Goal: Task Accomplishment & Management: Manage account settings

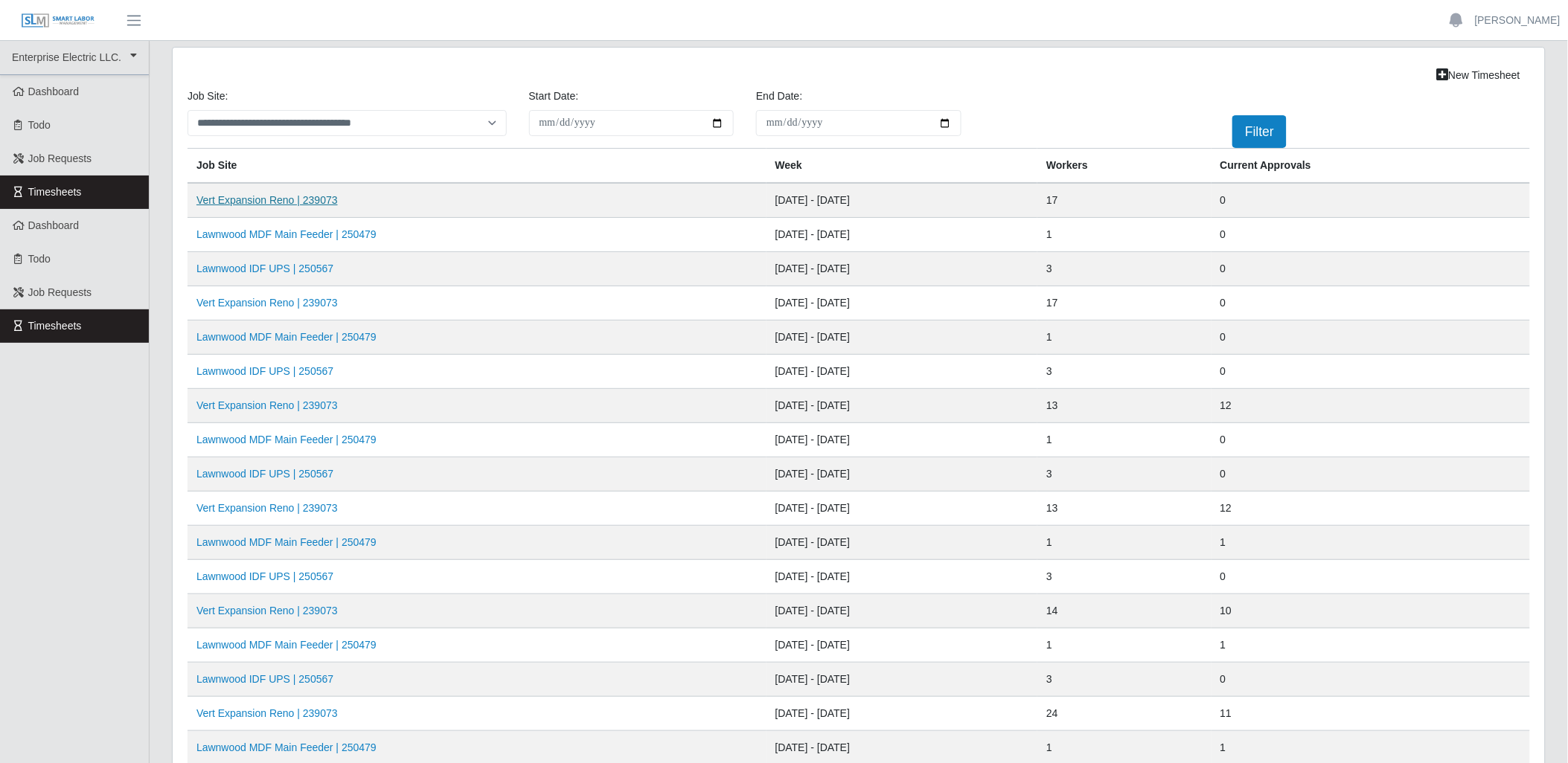
click at [311, 196] on link "Vert Expansion Reno | 239073" at bounding box center [267, 200] width 141 height 12
click at [263, 300] on link "Vert Expansion Reno | 239073" at bounding box center [267, 302] width 141 height 12
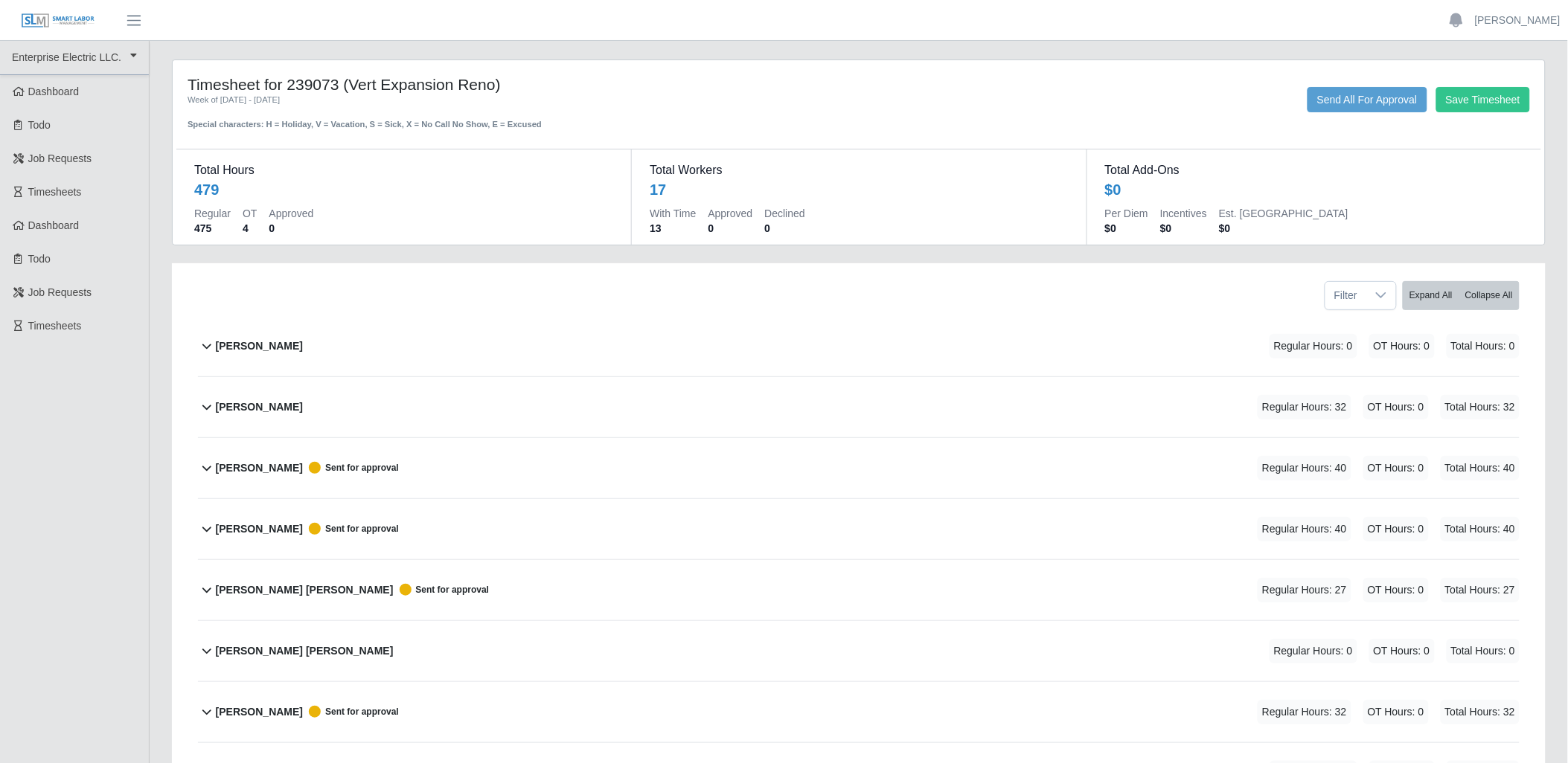
click at [210, 405] on icon at bounding box center [207, 407] width 18 height 18
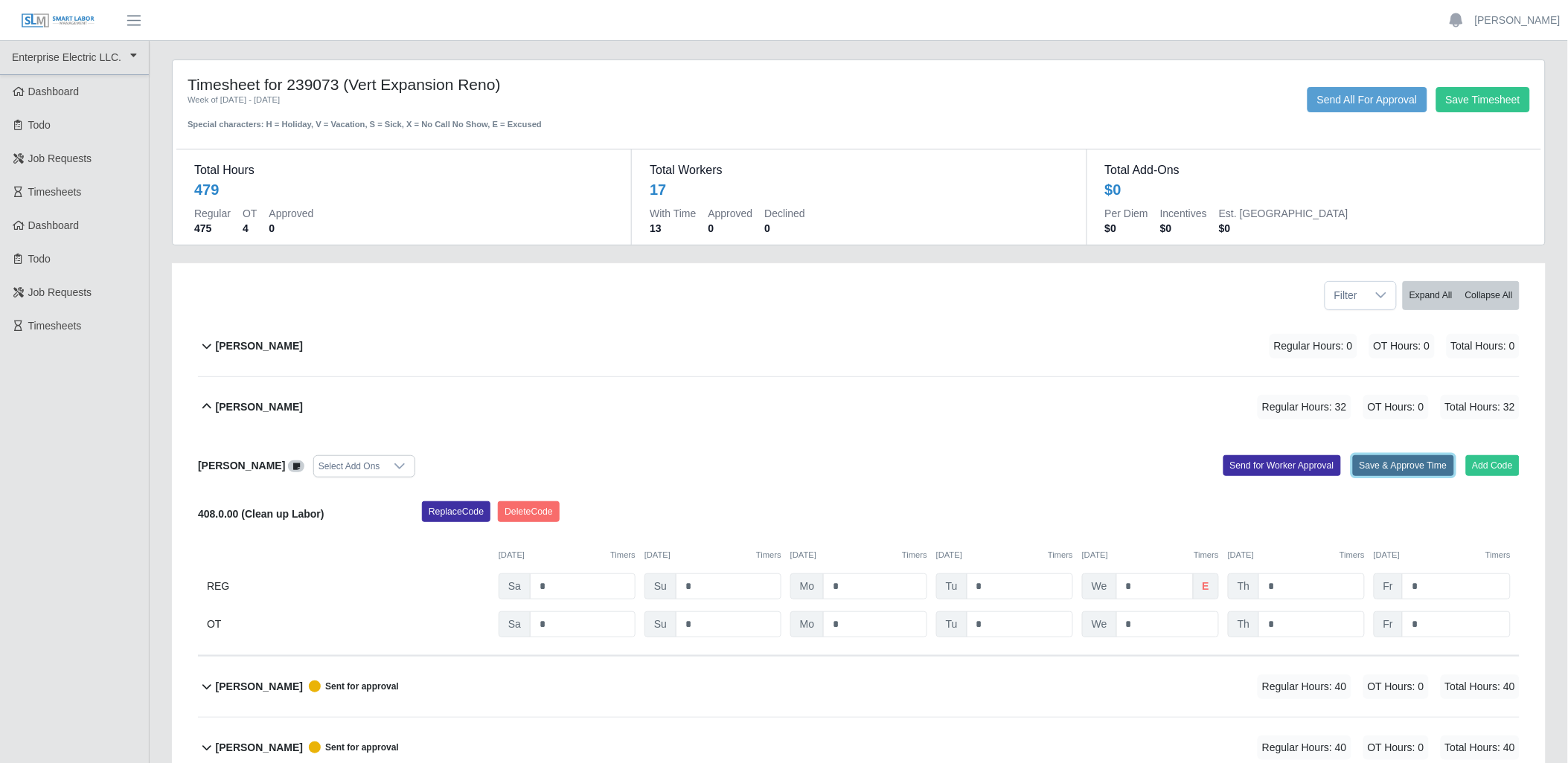
click at [1384, 467] on button "Save & Approve Time" at bounding box center [1403, 466] width 101 height 21
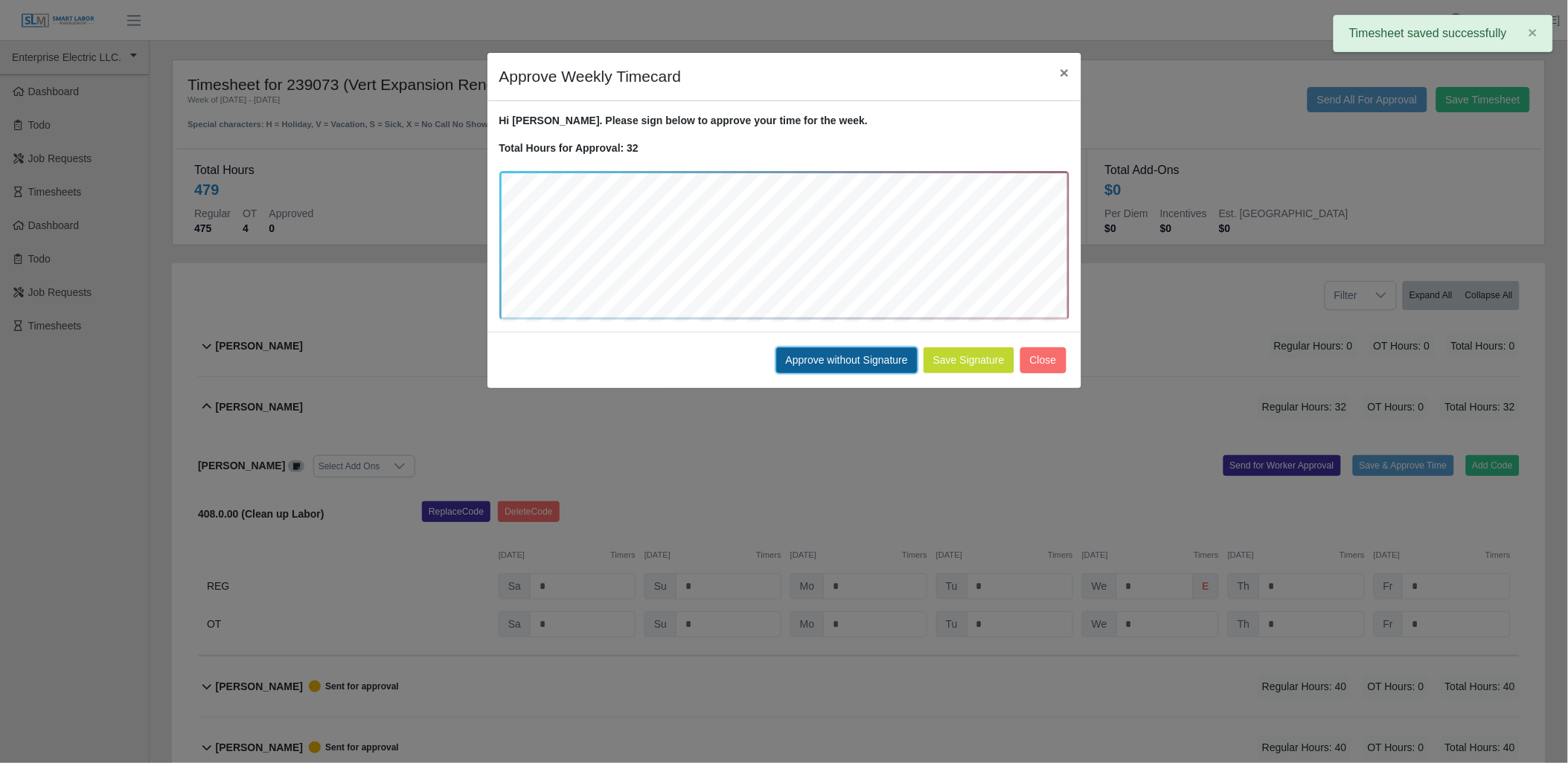
click at [888, 363] on button "Approve without Signature" at bounding box center [846, 360] width 141 height 26
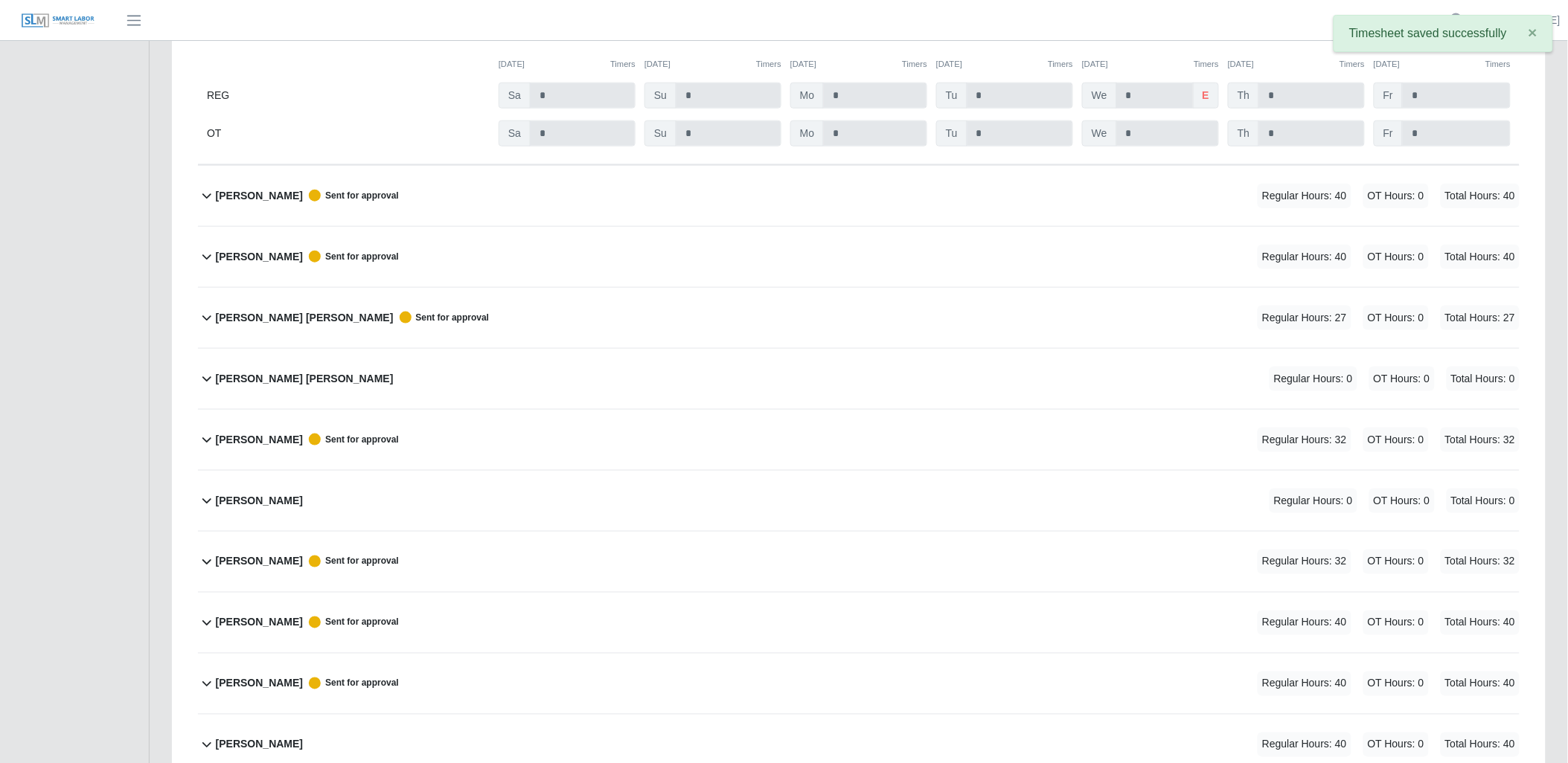
scroll to position [495, 0]
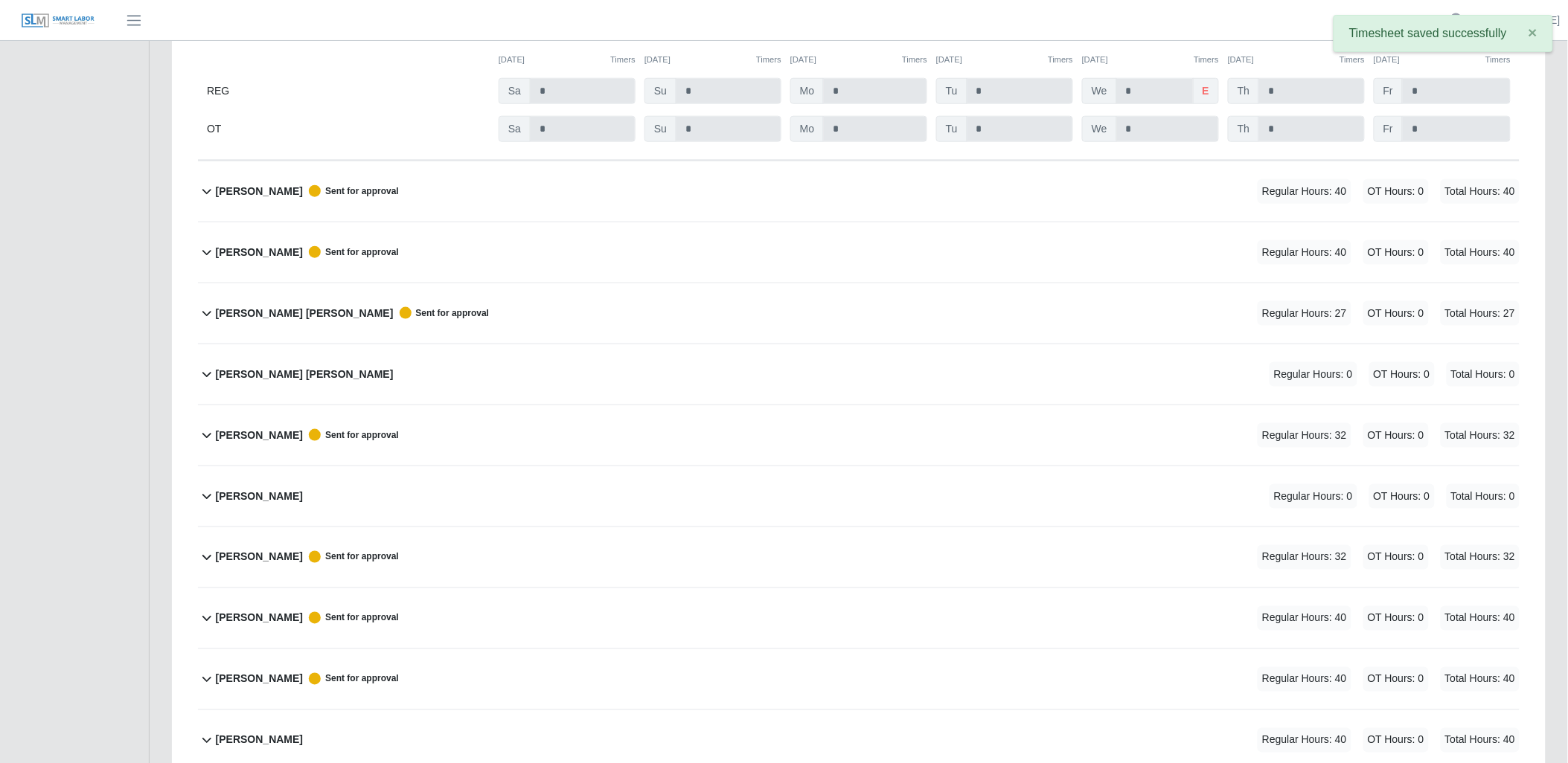
click at [201, 189] on icon at bounding box center [207, 192] width 18 height 18
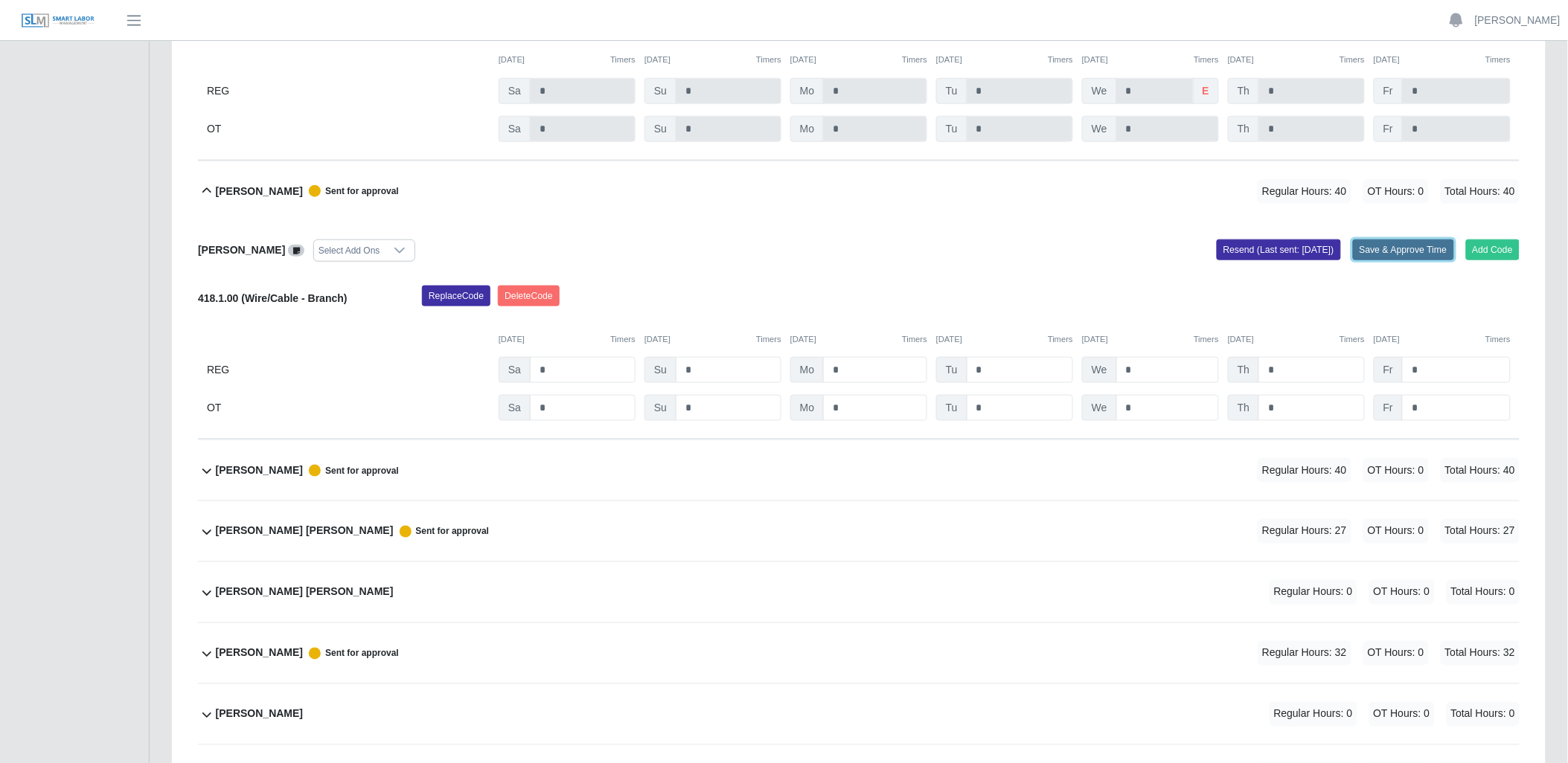
click at [1371, 248] on button "Save & Approve Time" at bounding box center [1403, 250] width 101 height 21
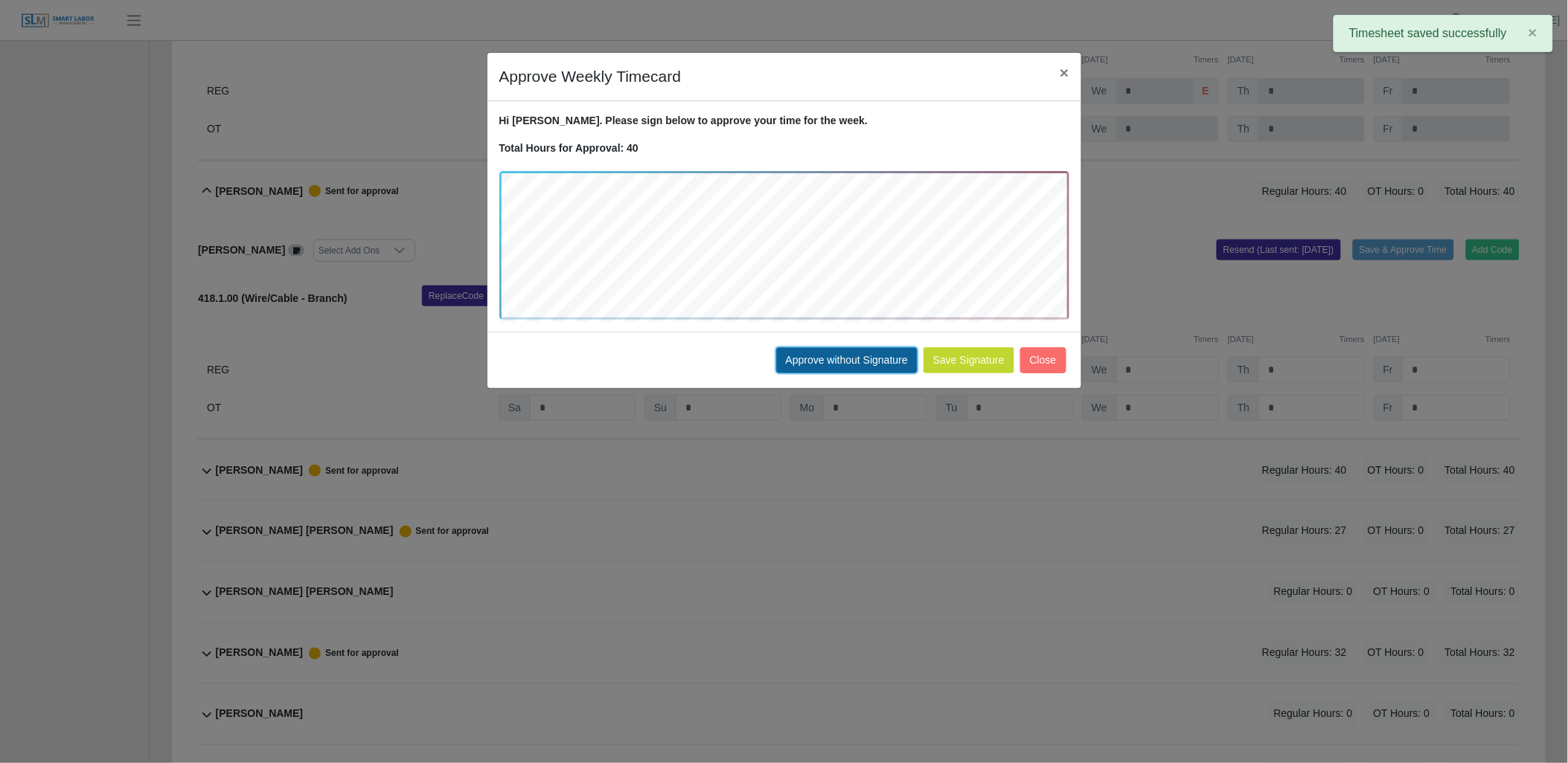
click at [883, 351] on button "Approve without Signature" at bounding box center [846, 360] width 141 height 26
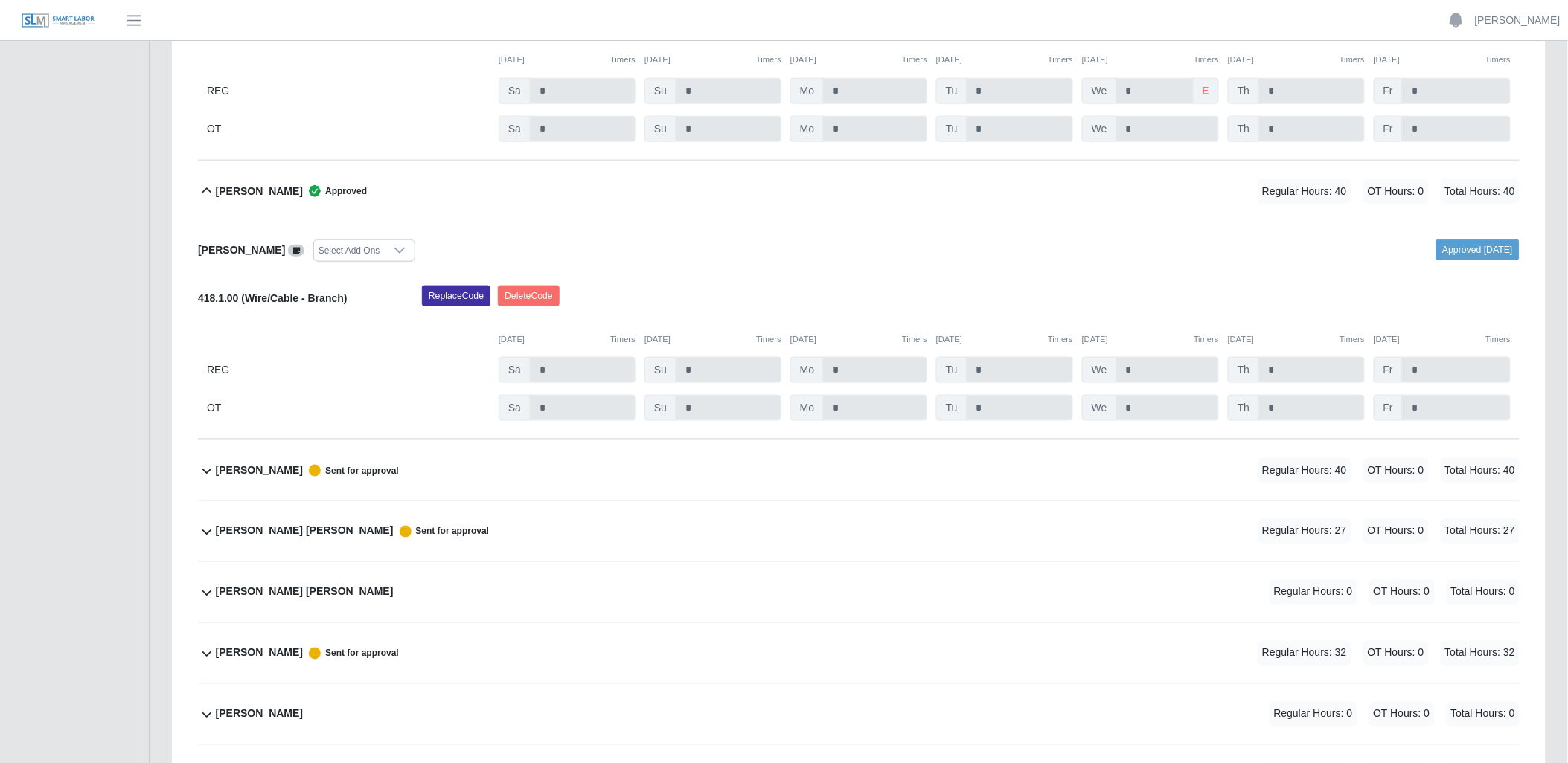
click at [198, 473] on icon at bounding box center [207, 471] width 18 height 18
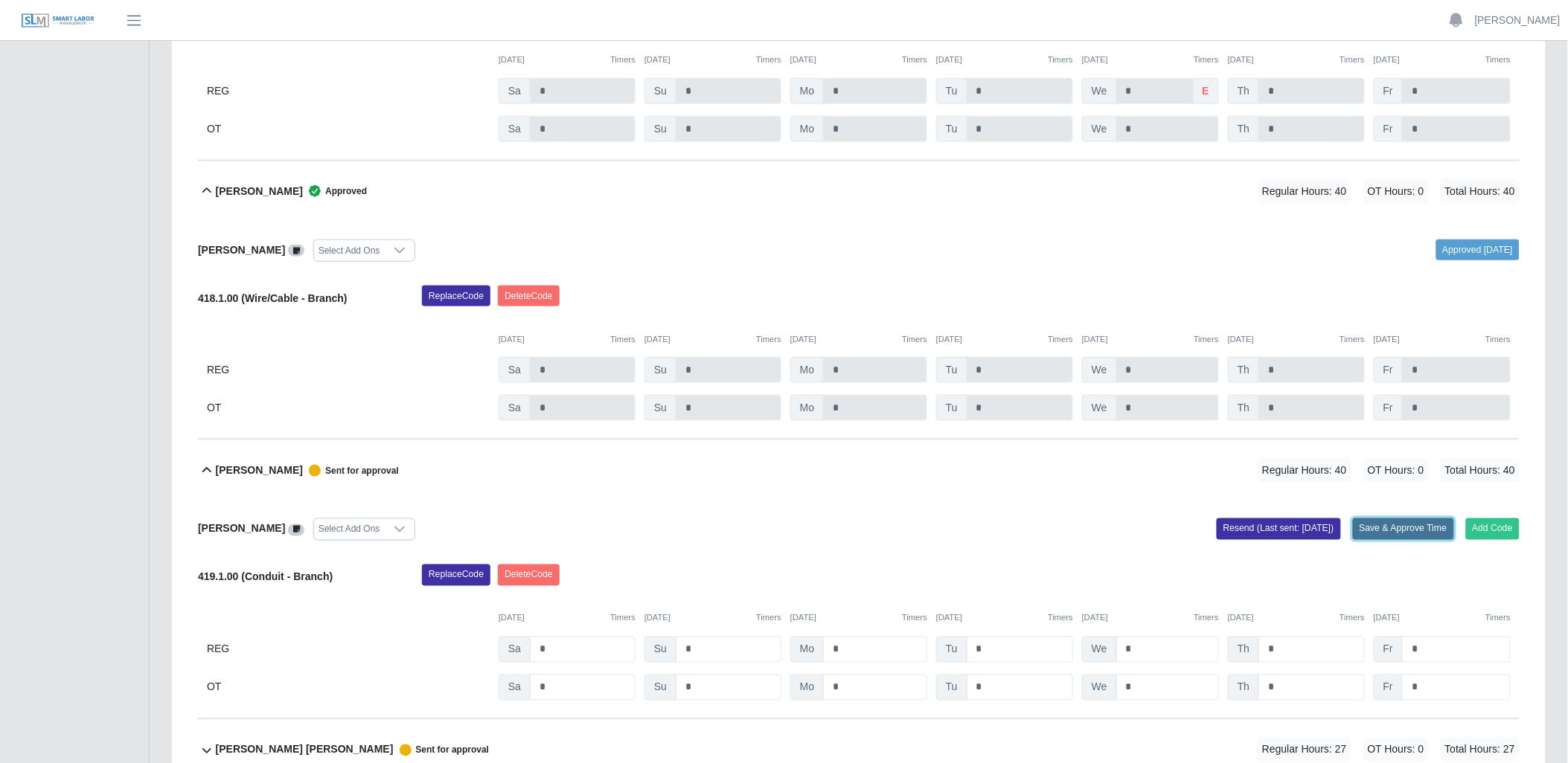
click at [1390, 524] on button "Save & Approve Time" at bounding box center [1403, 529] width 101 height 21
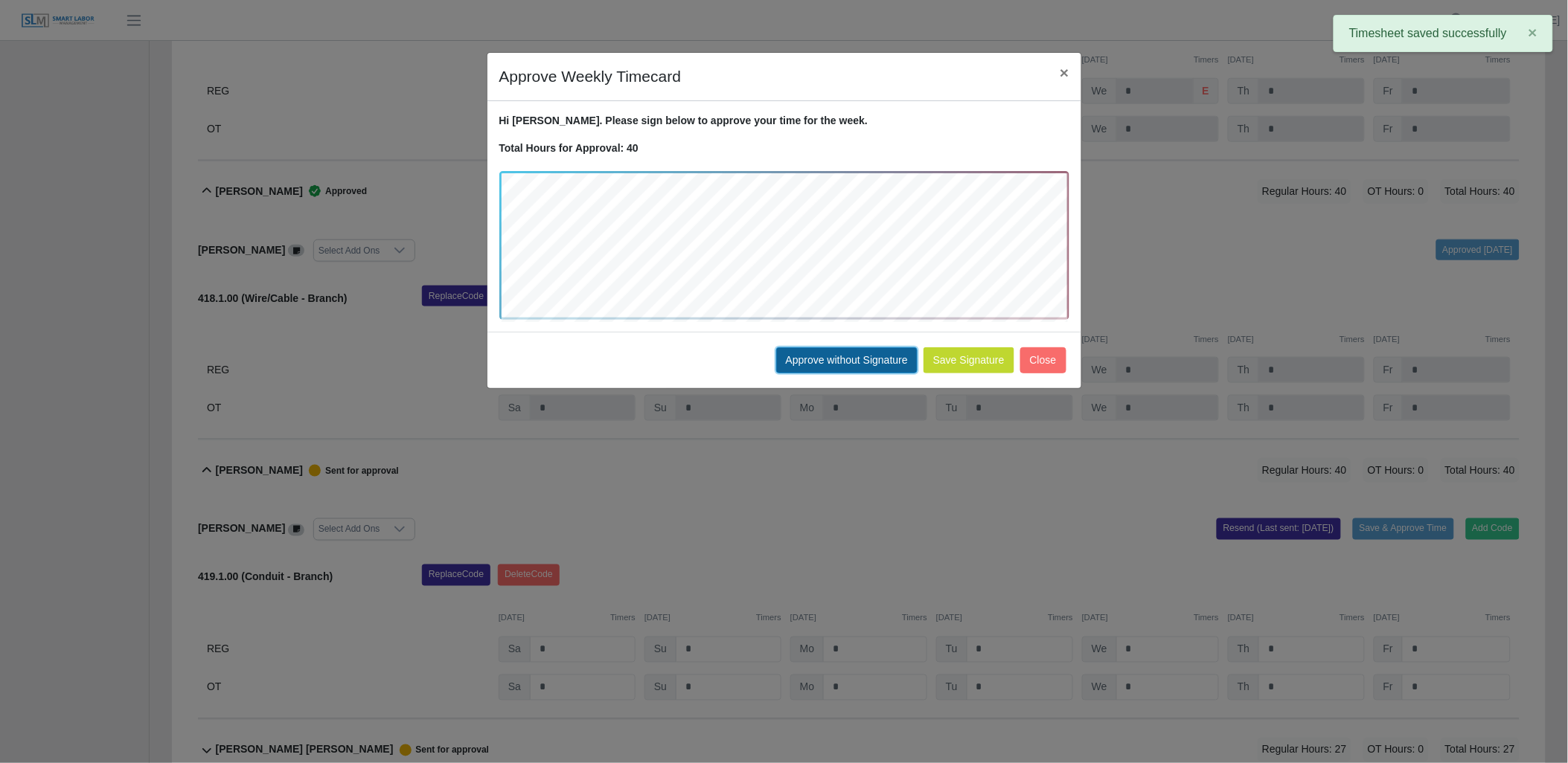
click at [874, 358] on button "Approve without Signature" at bounding box center [846, 360] width 141 height 26
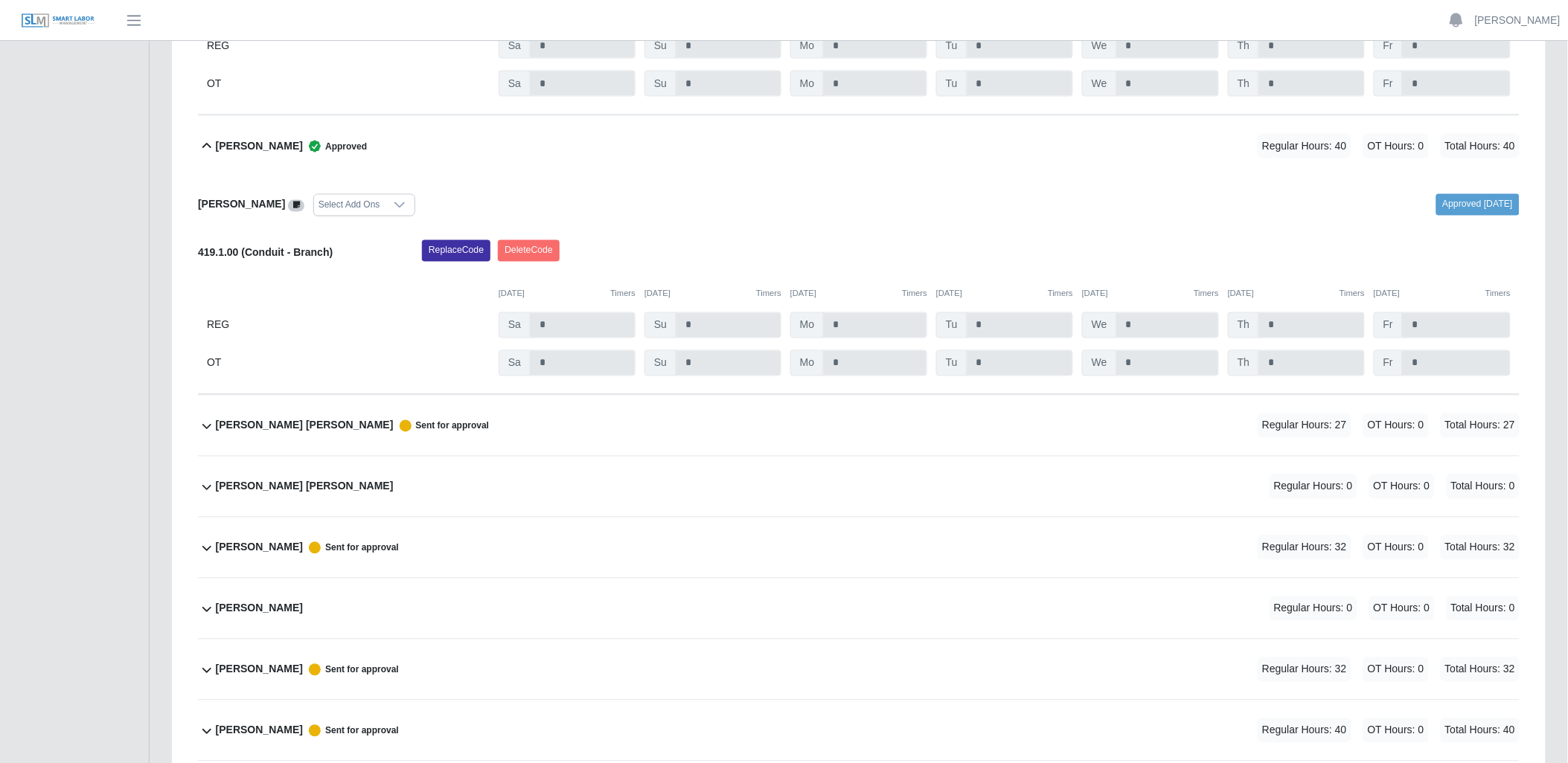
scroll to position [909, 0]
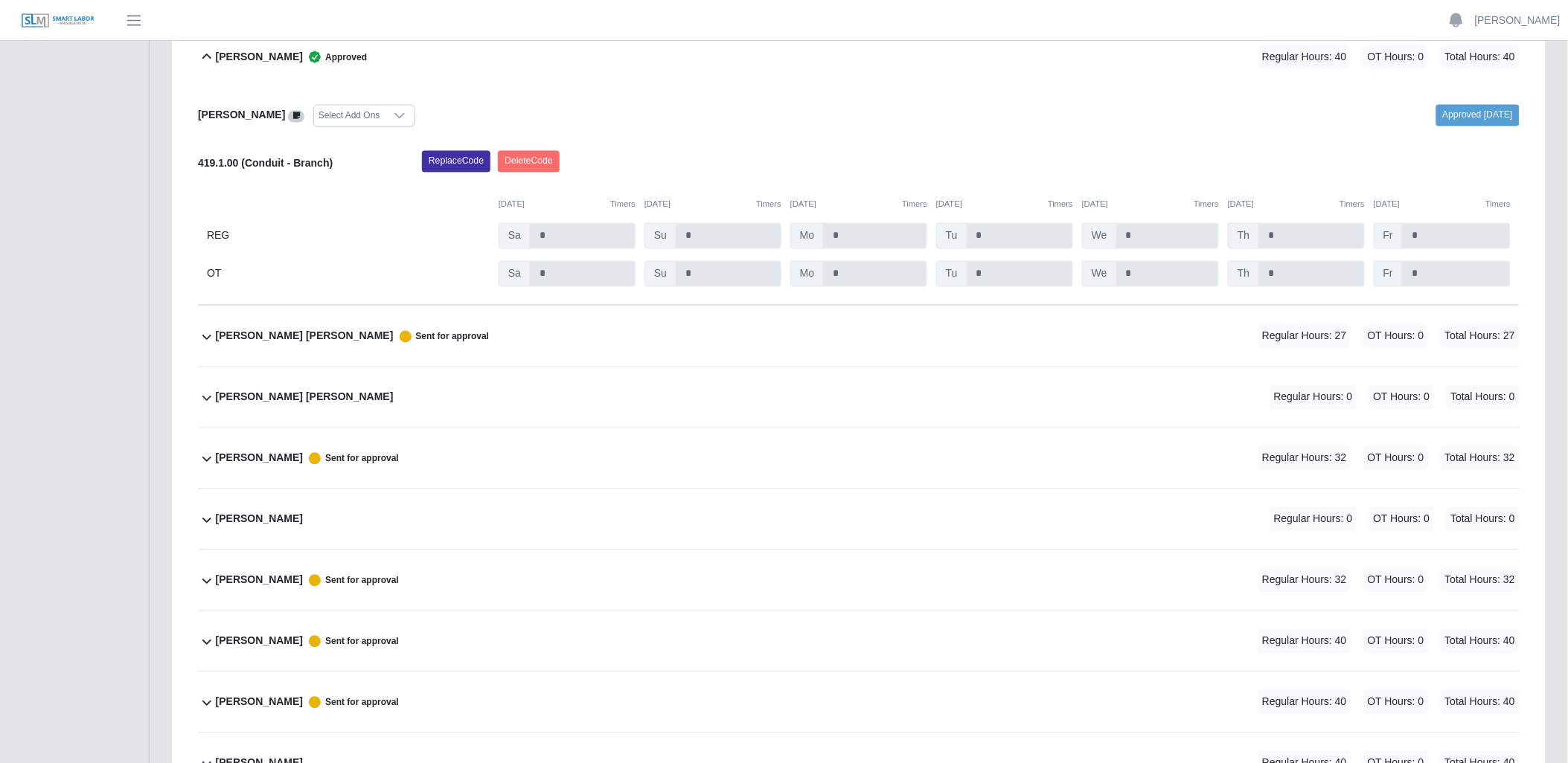
click at [203, 338] on icon at bounding box center [207, 337] width 18 height 18
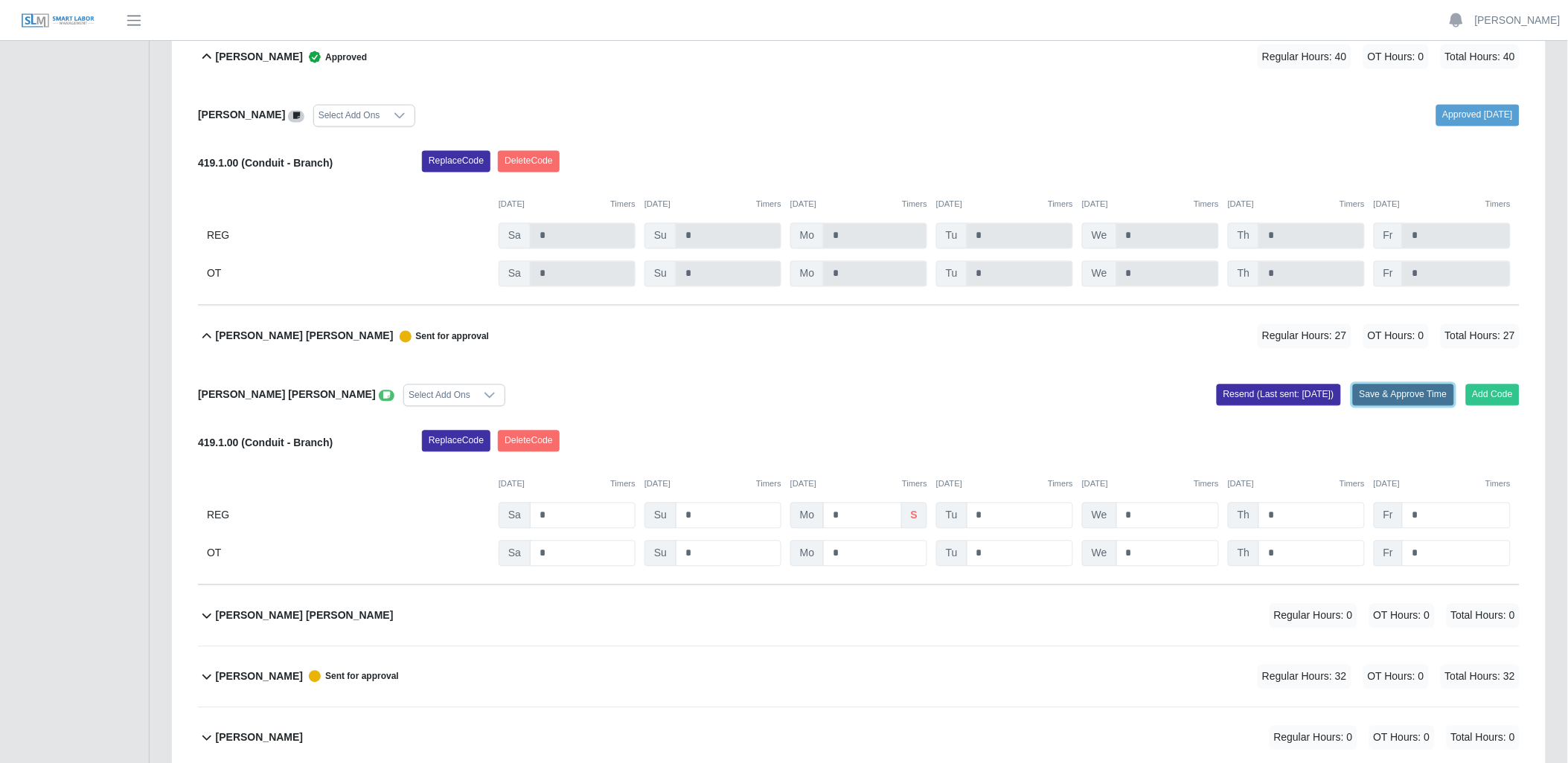
click at [1390, 402] on button "Save & Approve Time" at bounding box center [1403, 394] width 101 height 21
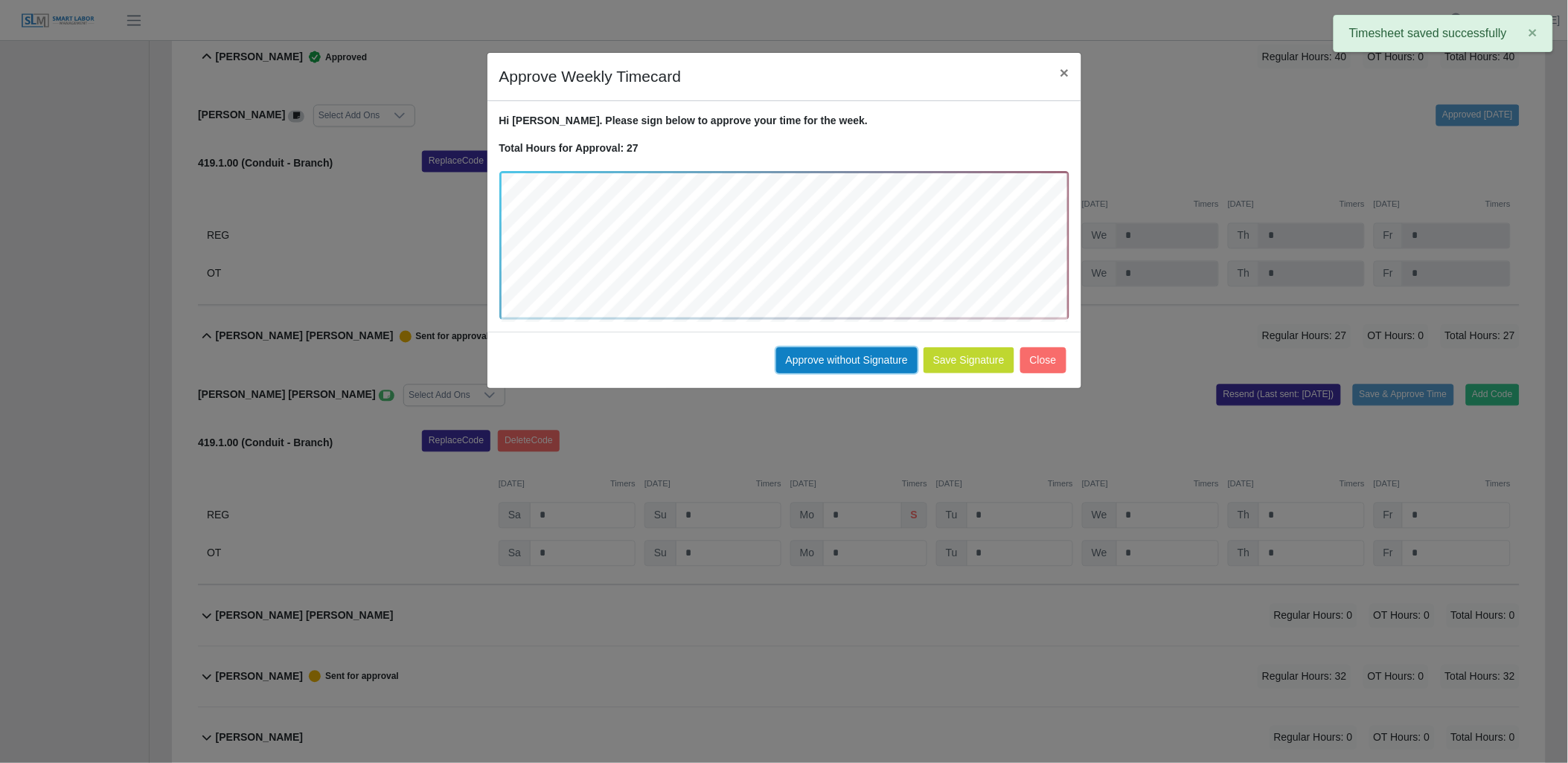
click at [839, 357] on button "Approve without Signature" at bounding box center [846, 360] width 141 height 26
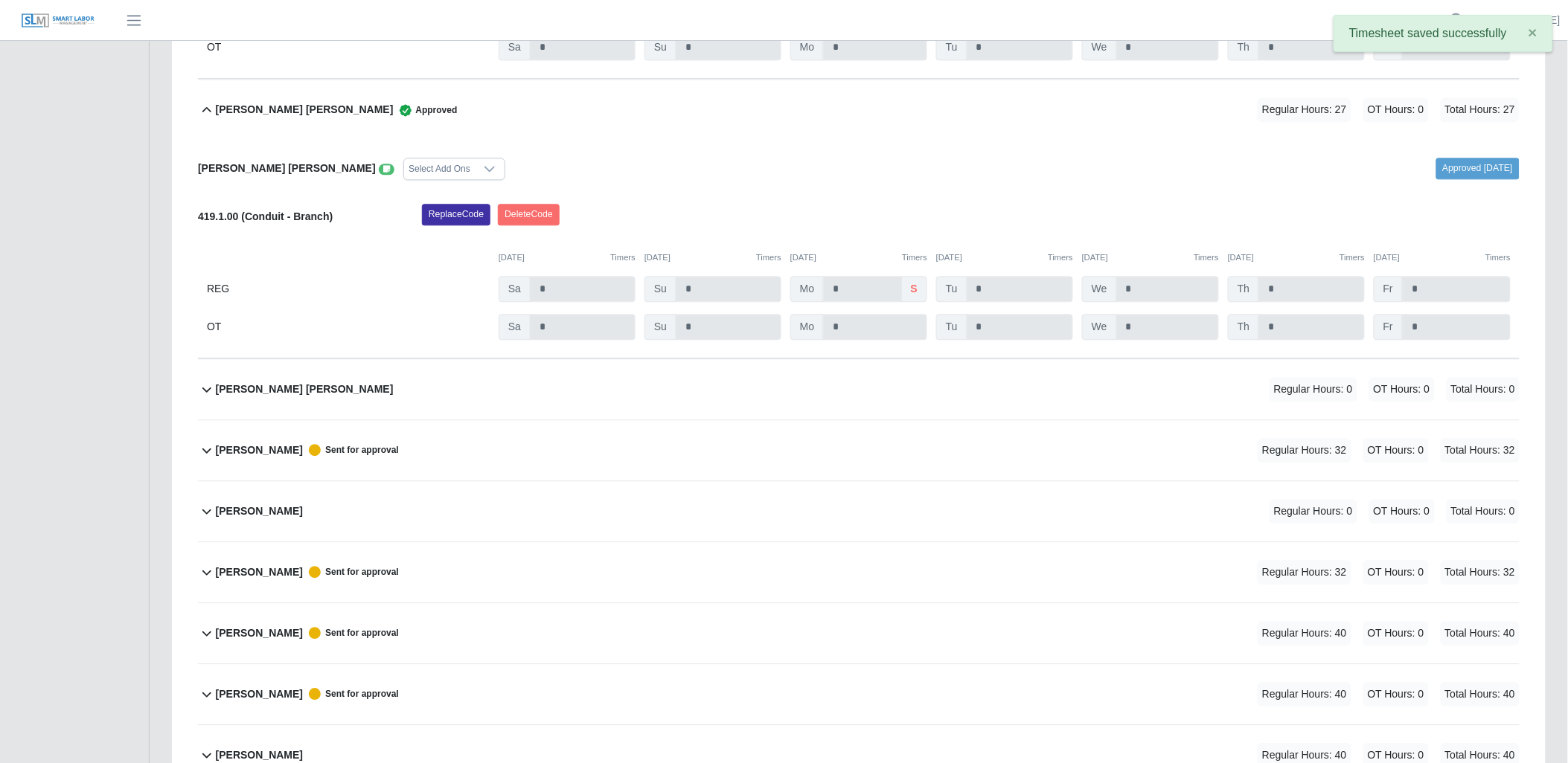
scroll to position [1157, 0]
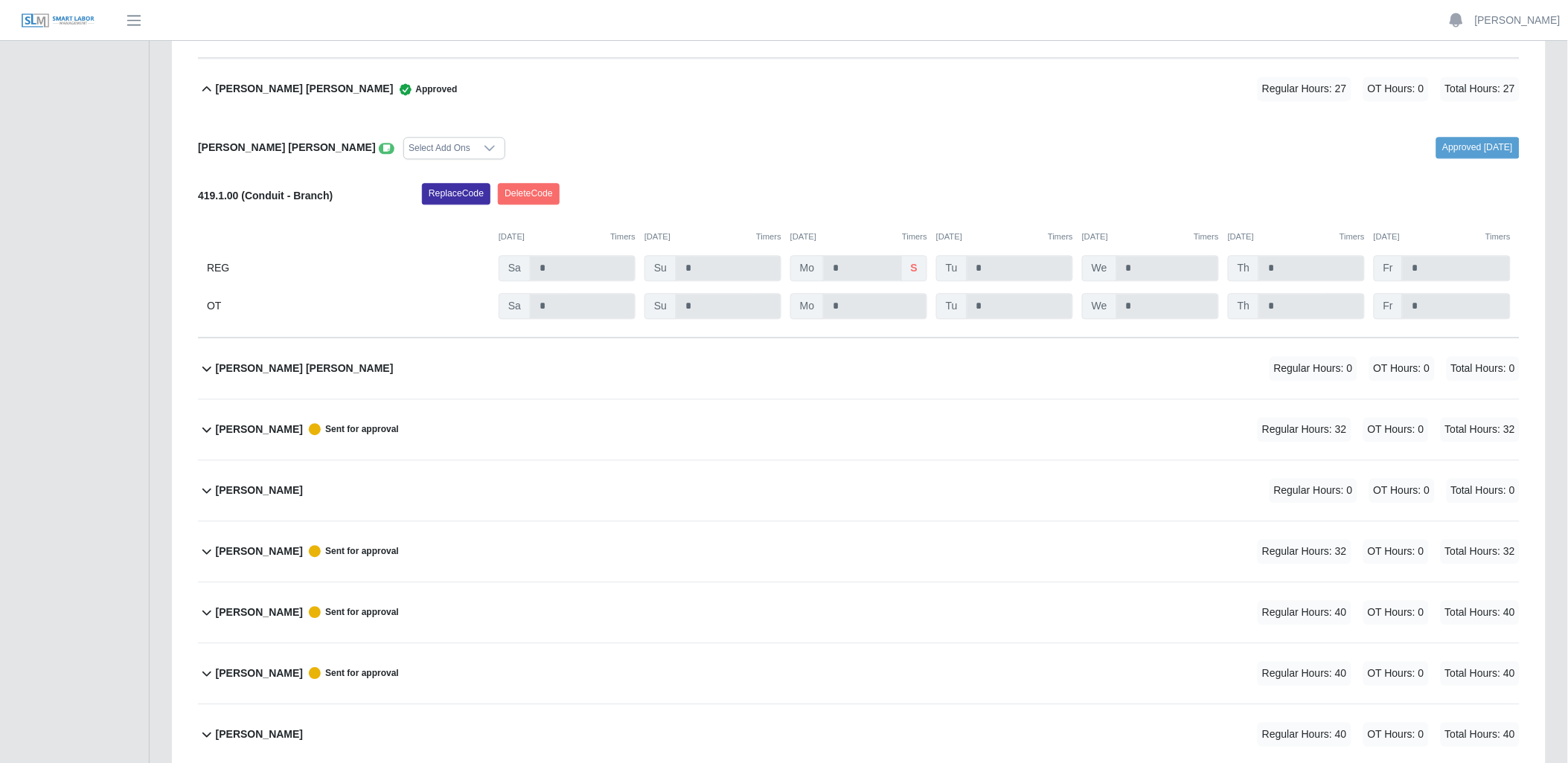
click at [209, 429] on icon at bounding box center [207, 429] width 18 height 18
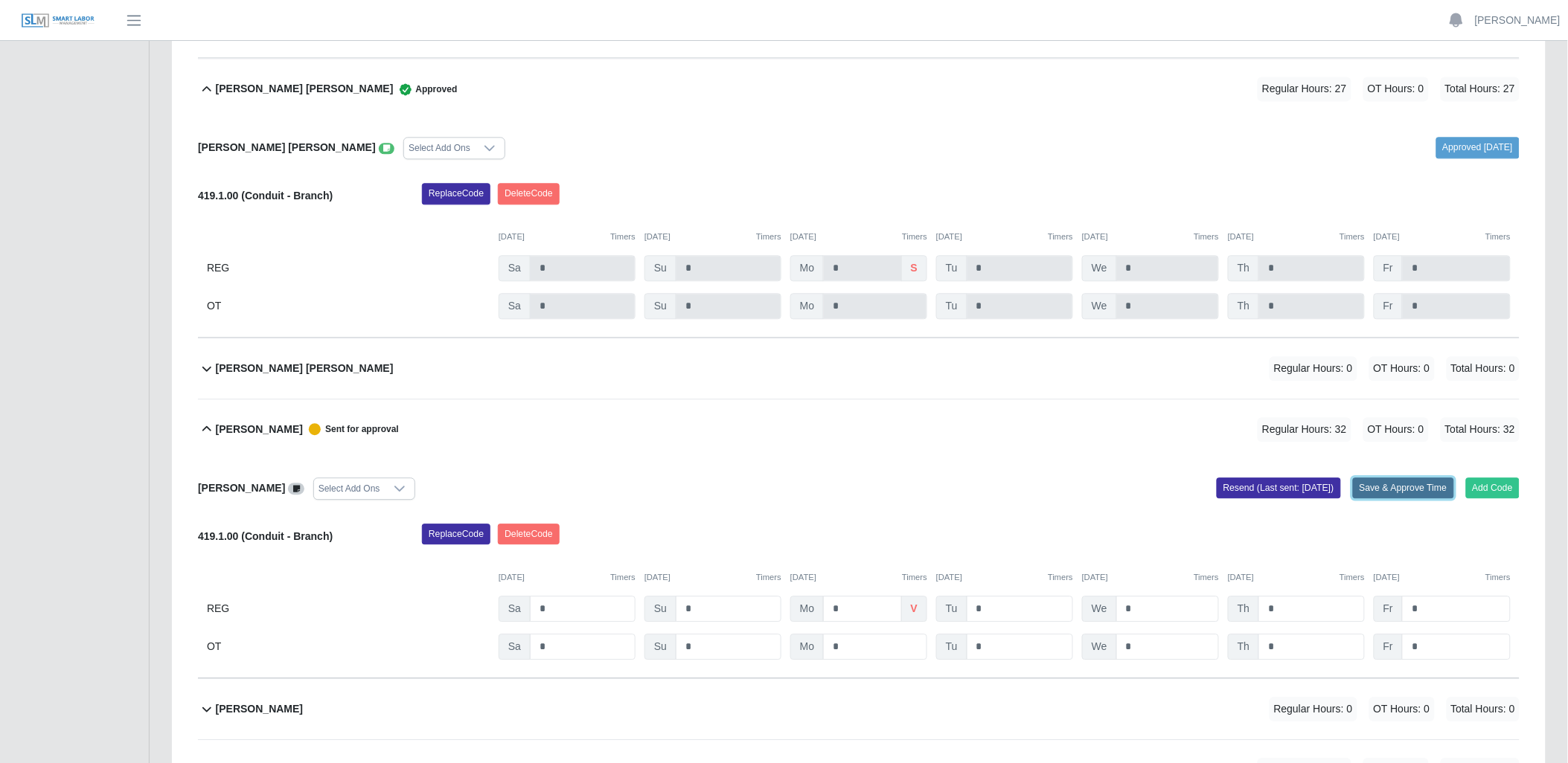
click at [1398, 484] on button "Save & Approve Time" at bounding box center [1403, 487] width 101 height 21
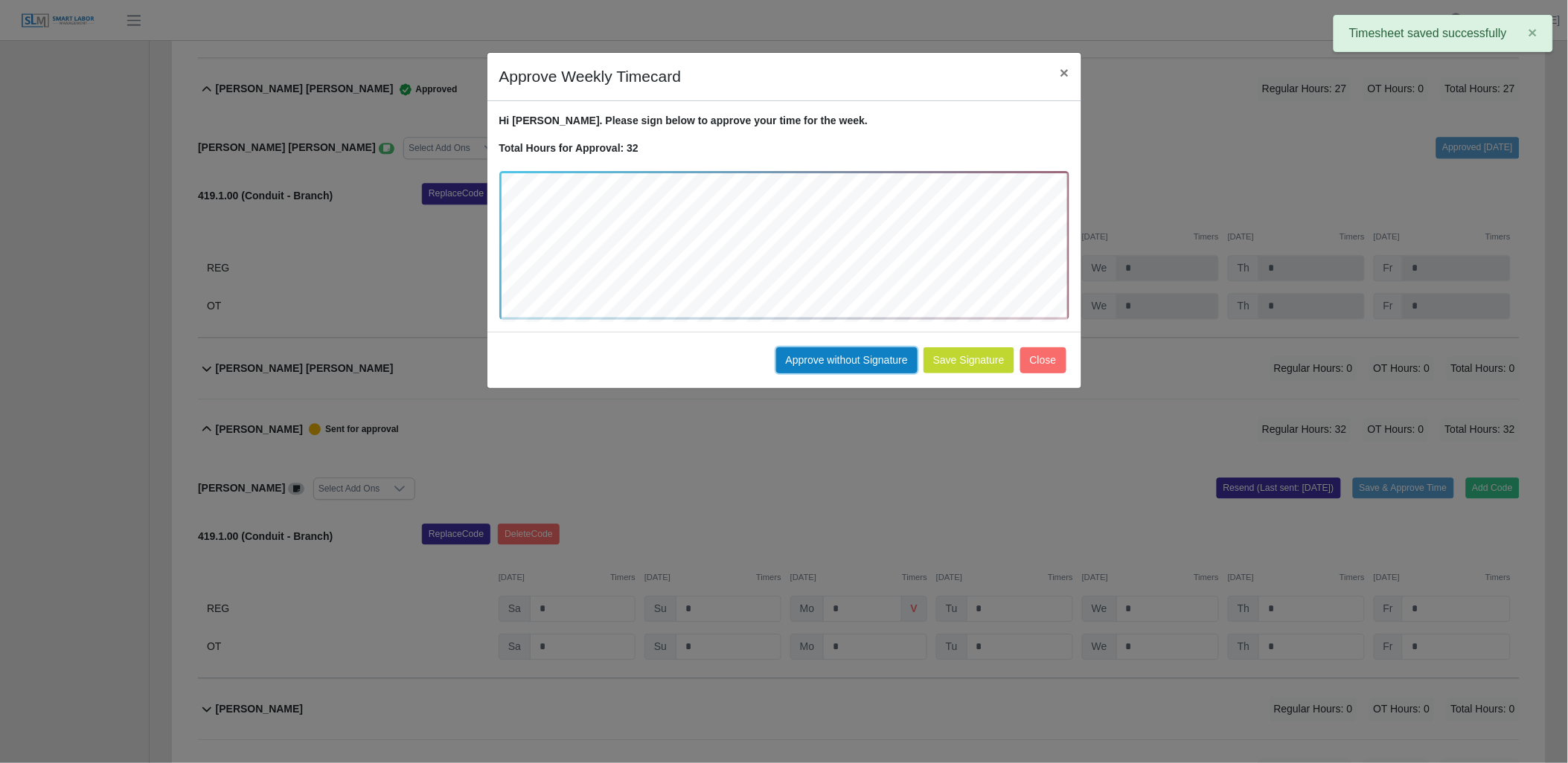
click at [860, 358] on button "Approve without Signature" at bounding box center [846, 360] width 141 height 26
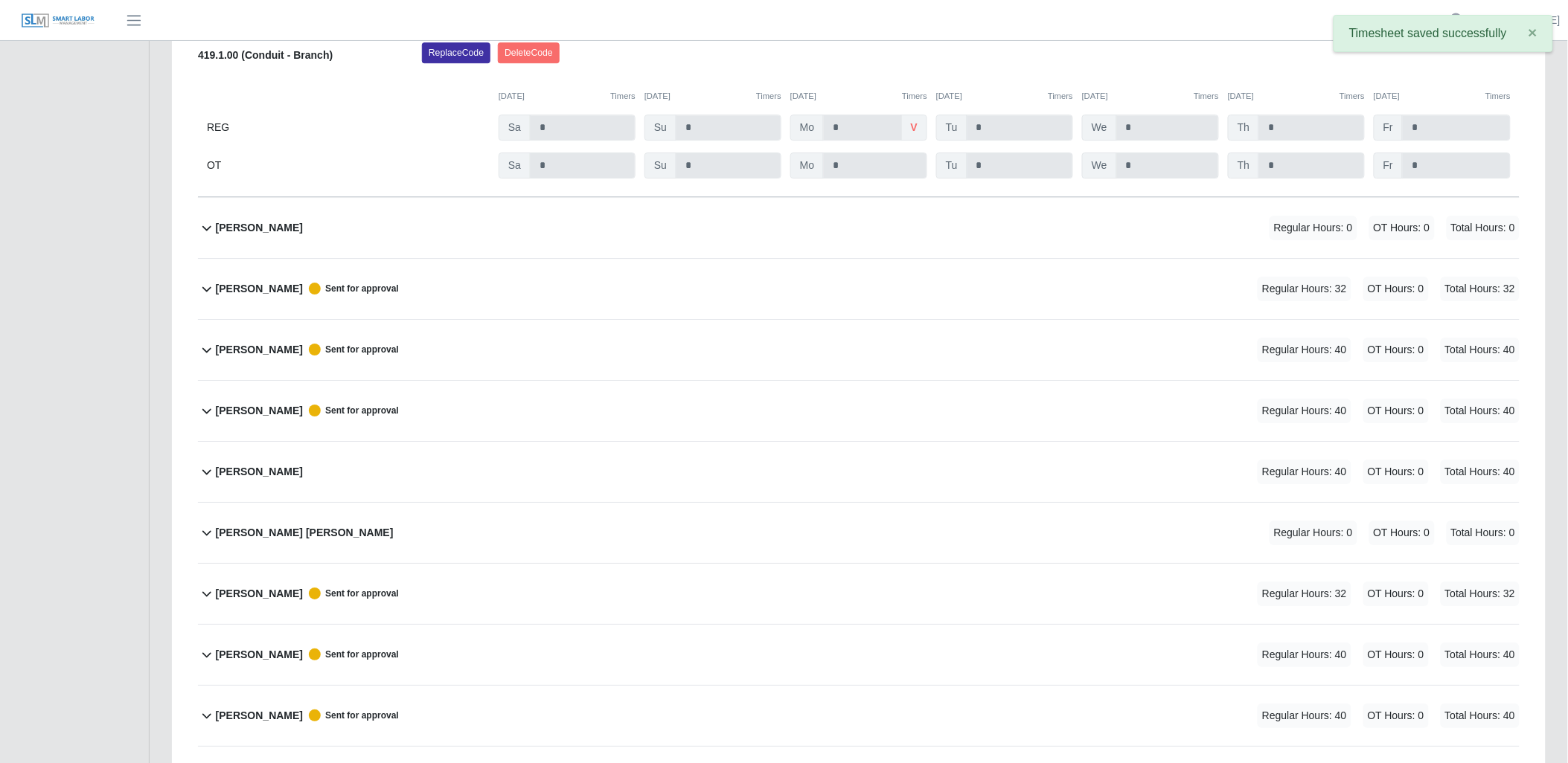
scroll to position [1653, 0]
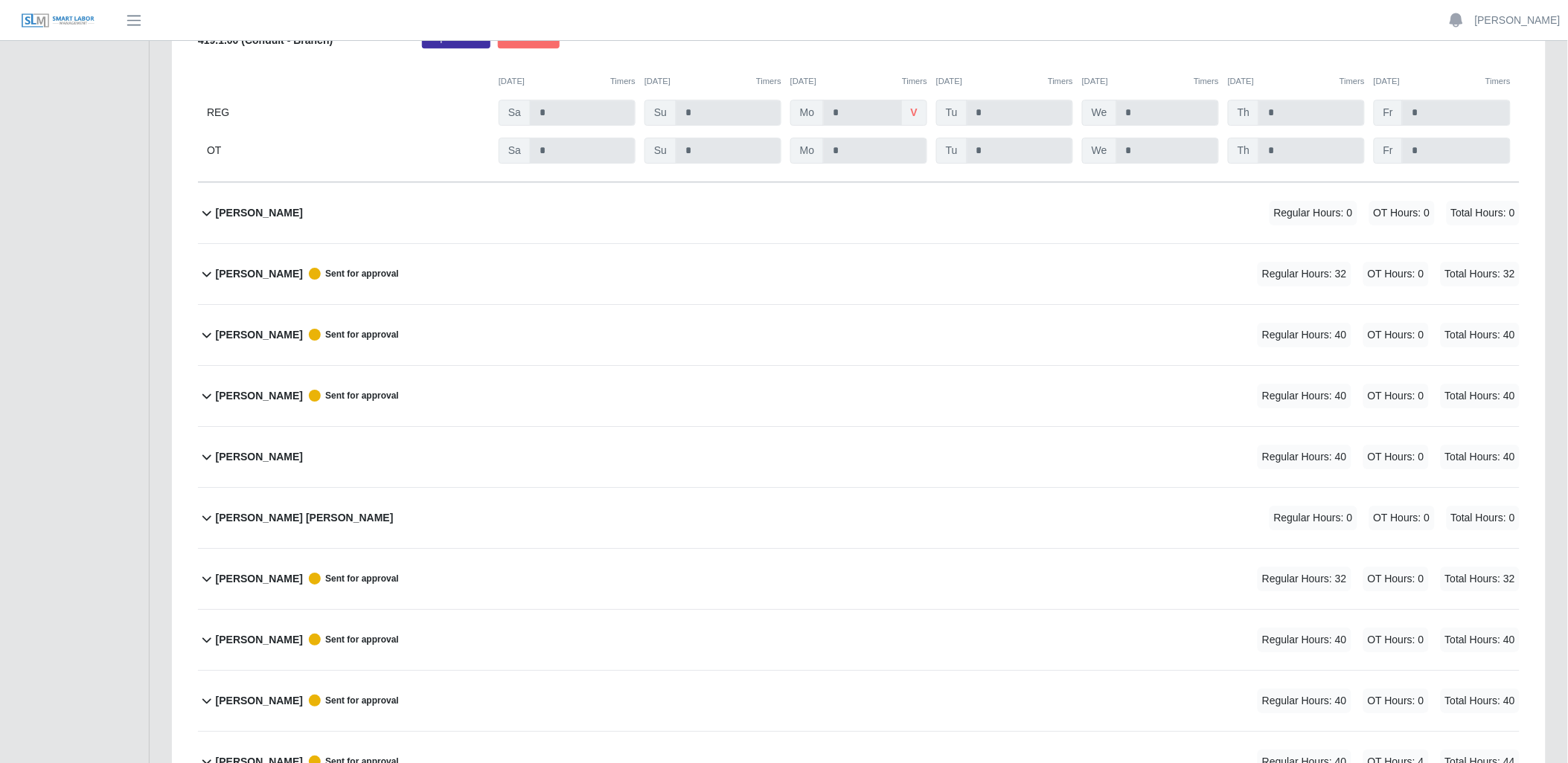
click at [206, 278] on icon at bounding box center [207, 275] width 9 height 5
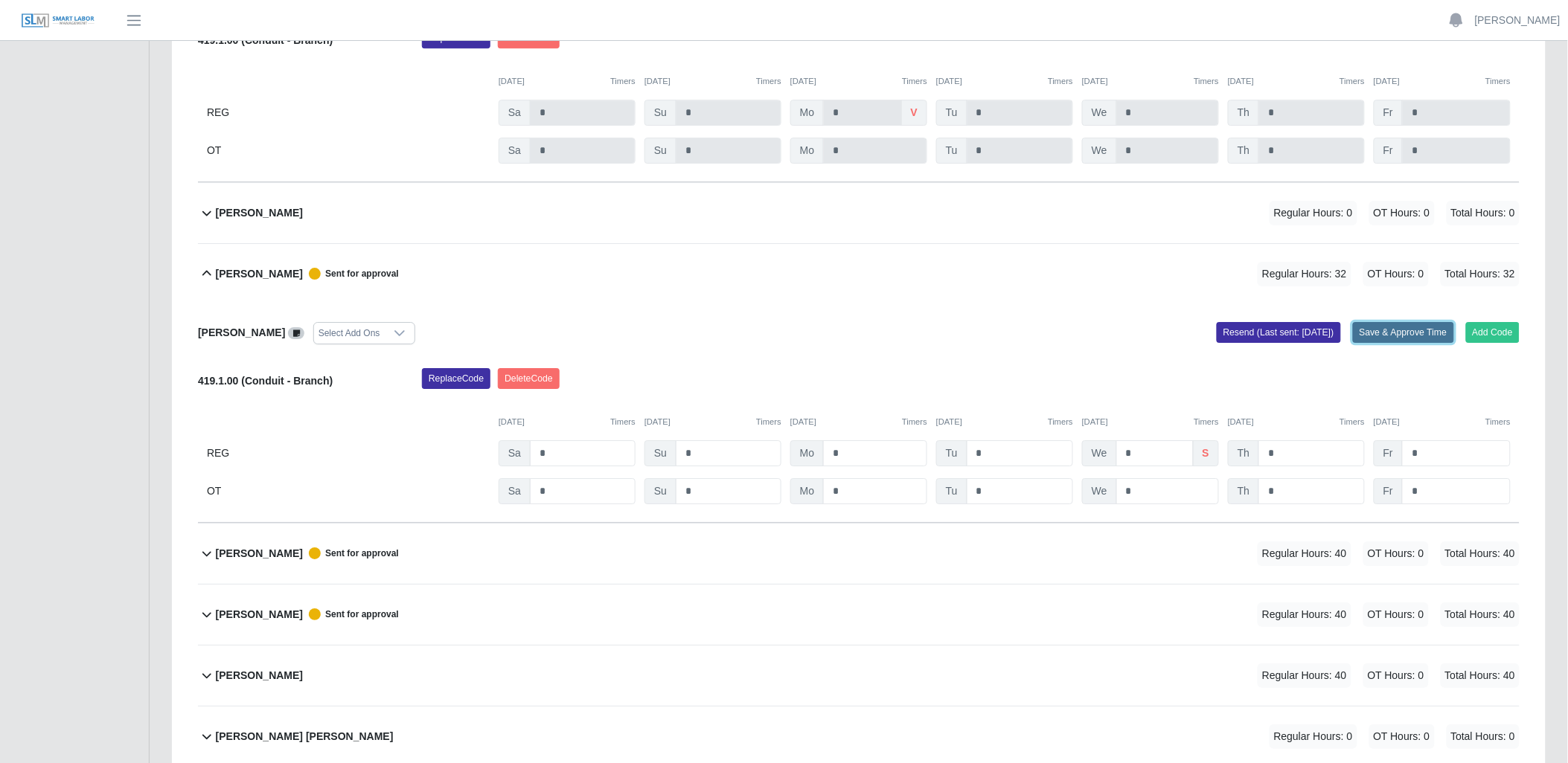
click at [1372, 335] on button "Save & Approve Time" at bounding box center [1403, 332] width 101 height 21
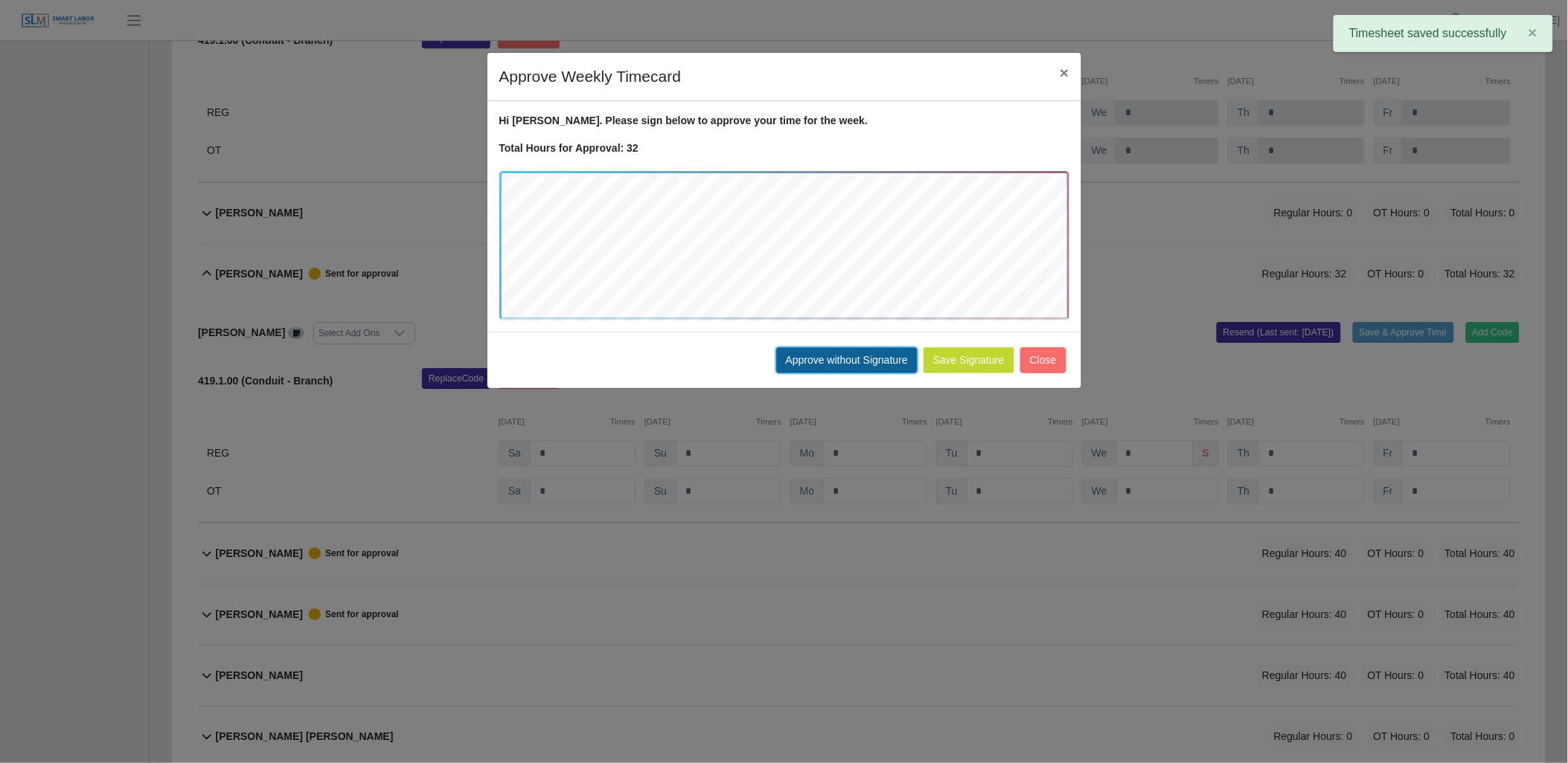
click at [827, 354] on button "Approve without Signature" at bounding box center [846, 360] width 141 height 26
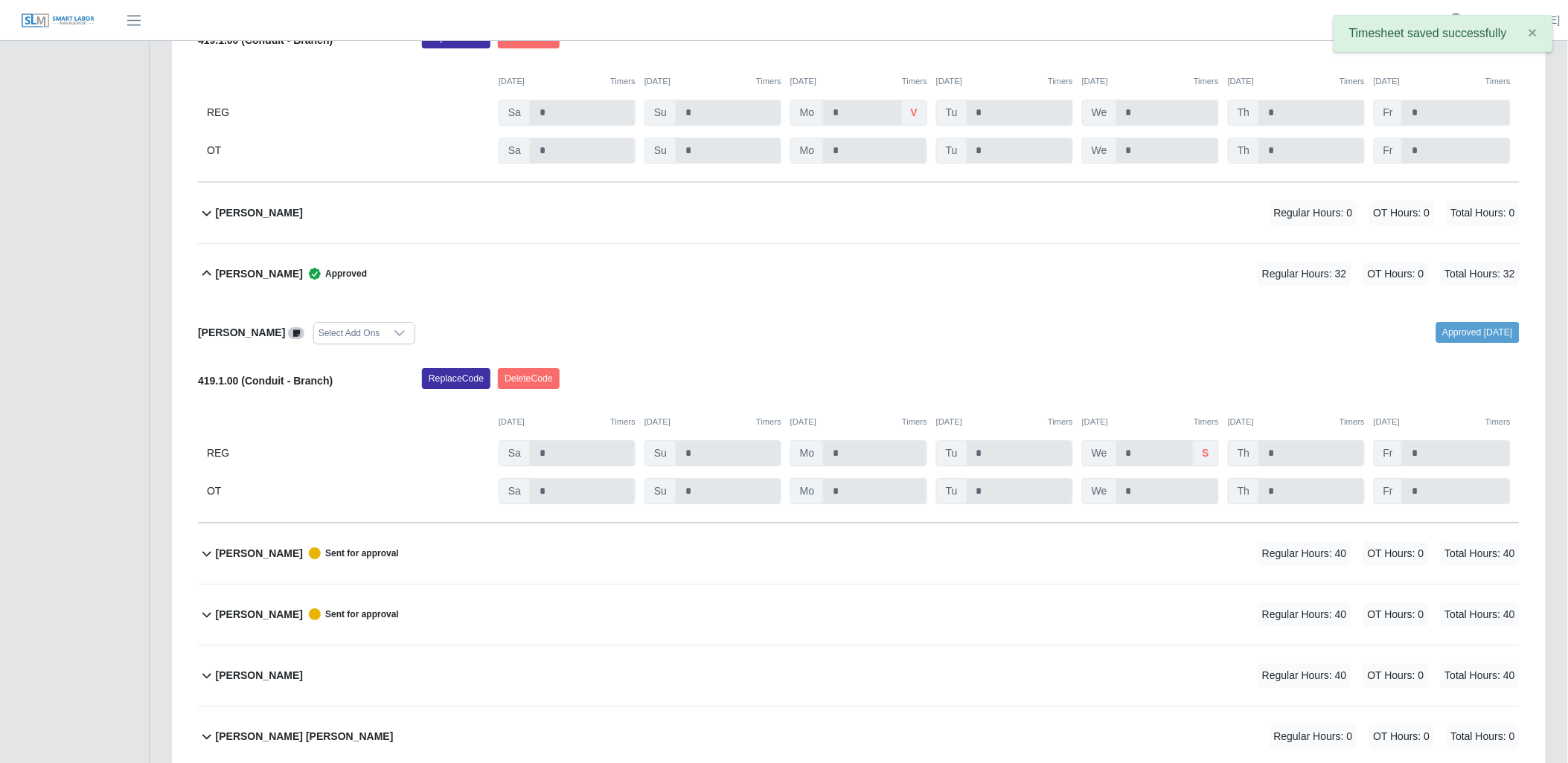
click at [202, 549] on icon at bounding box center [207, 553] width 18 height 18
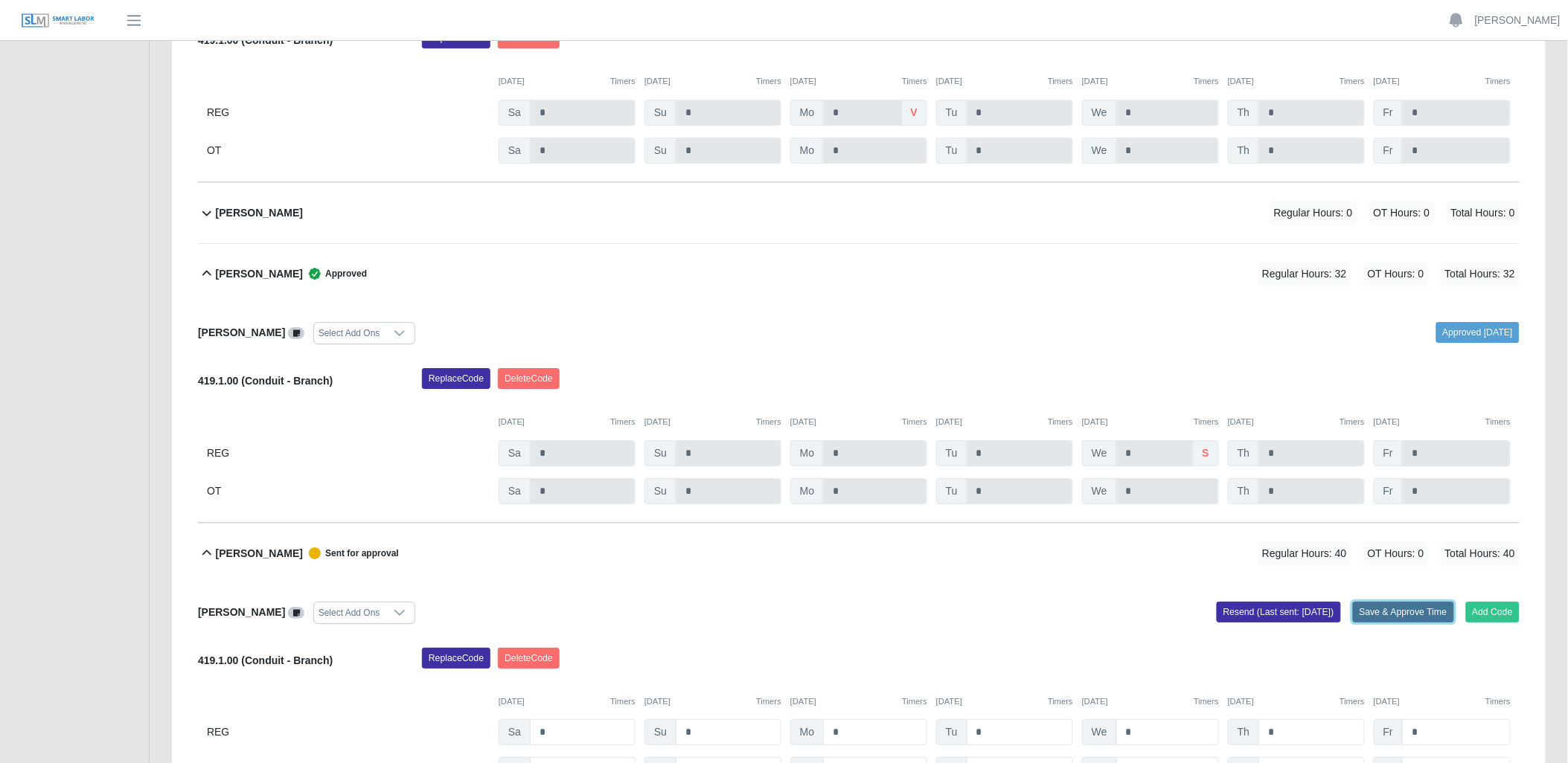
click at [1388, 616] on button "Save & Approve Time" at bounding box center [1403, 612] width 101 height 21
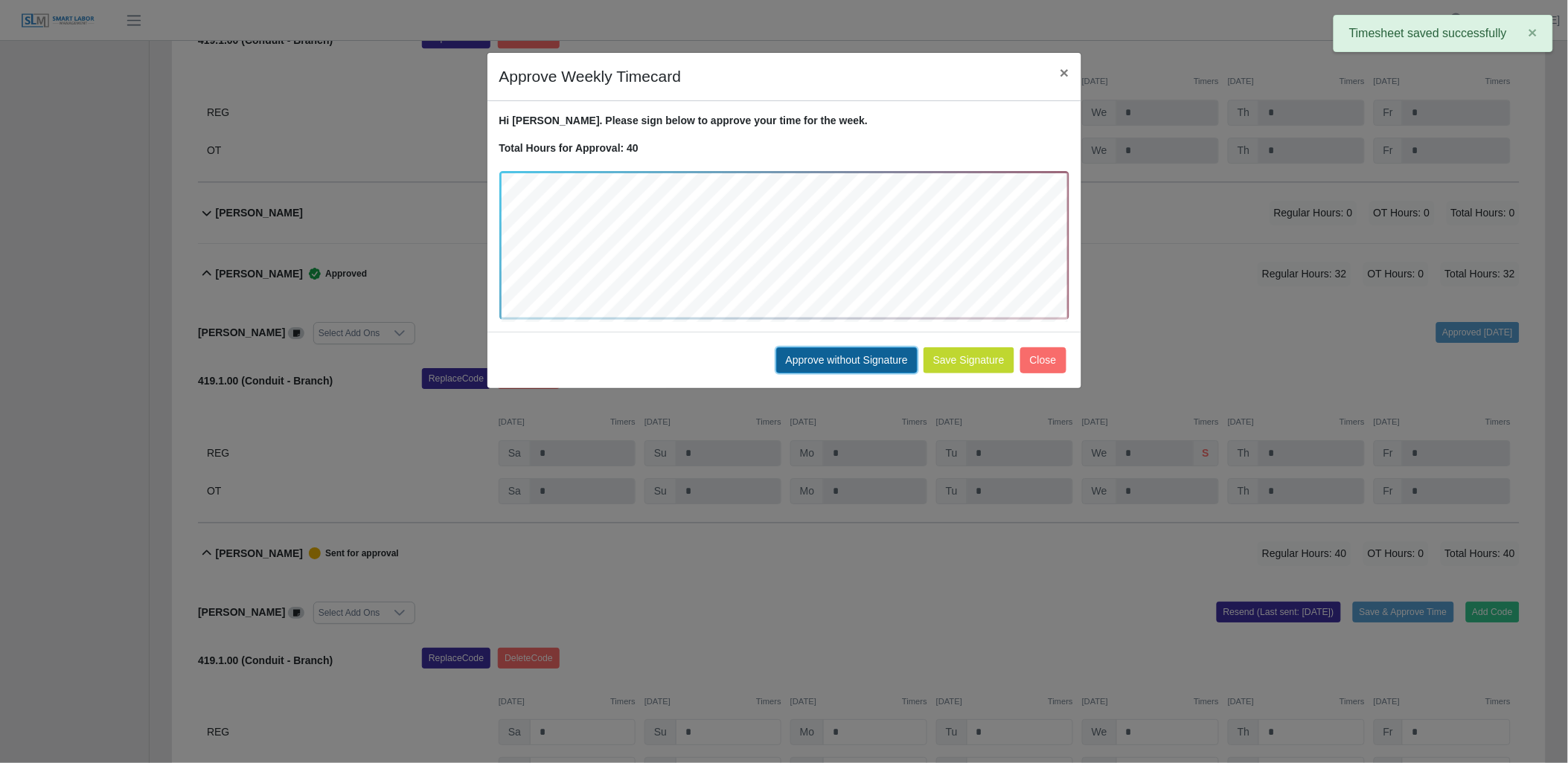
click at [883, 361] on button "Approve without Signature" at bounding box center [846, 360] width 141 height 26
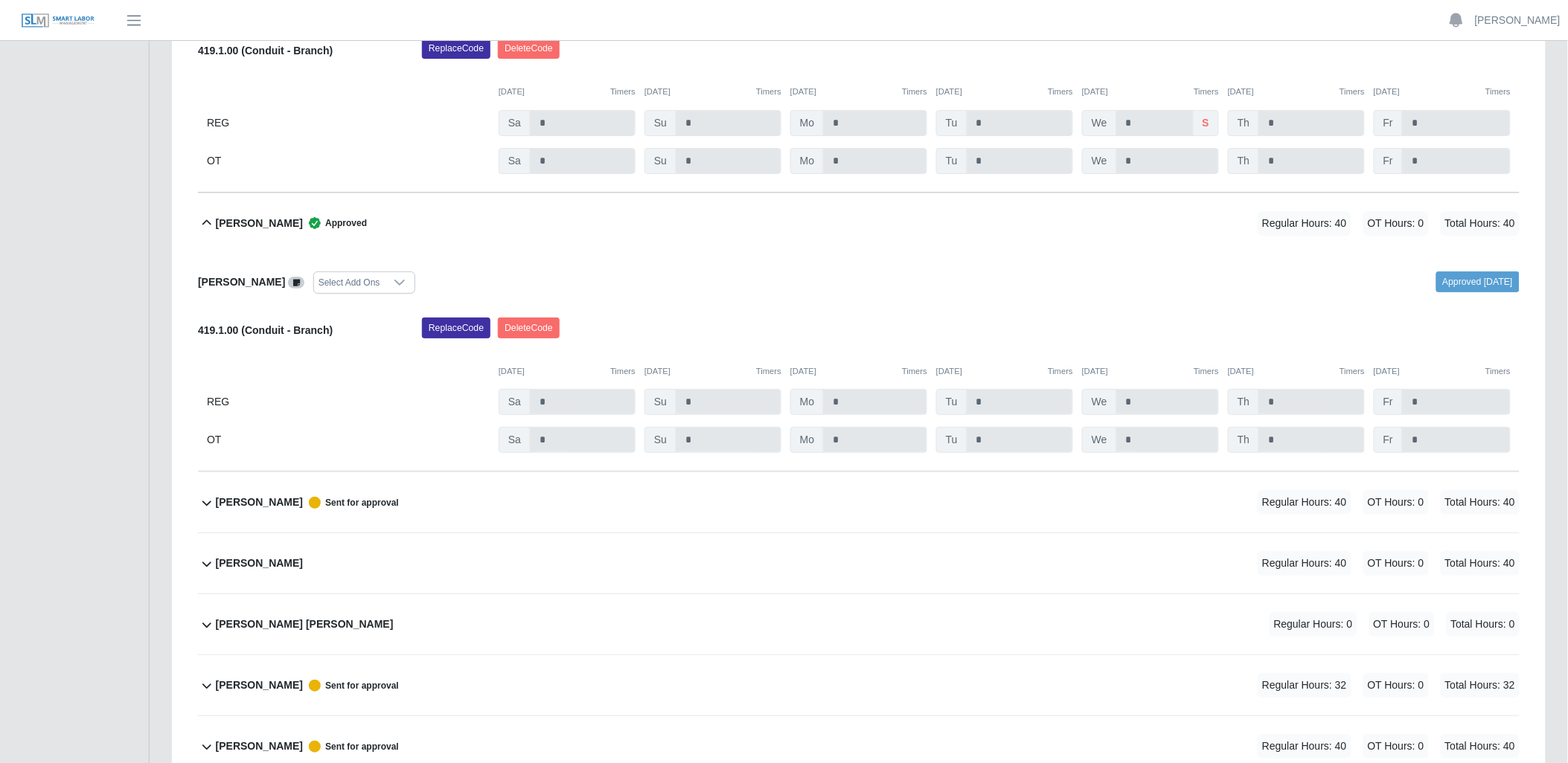
scroll to position [2066, 0]
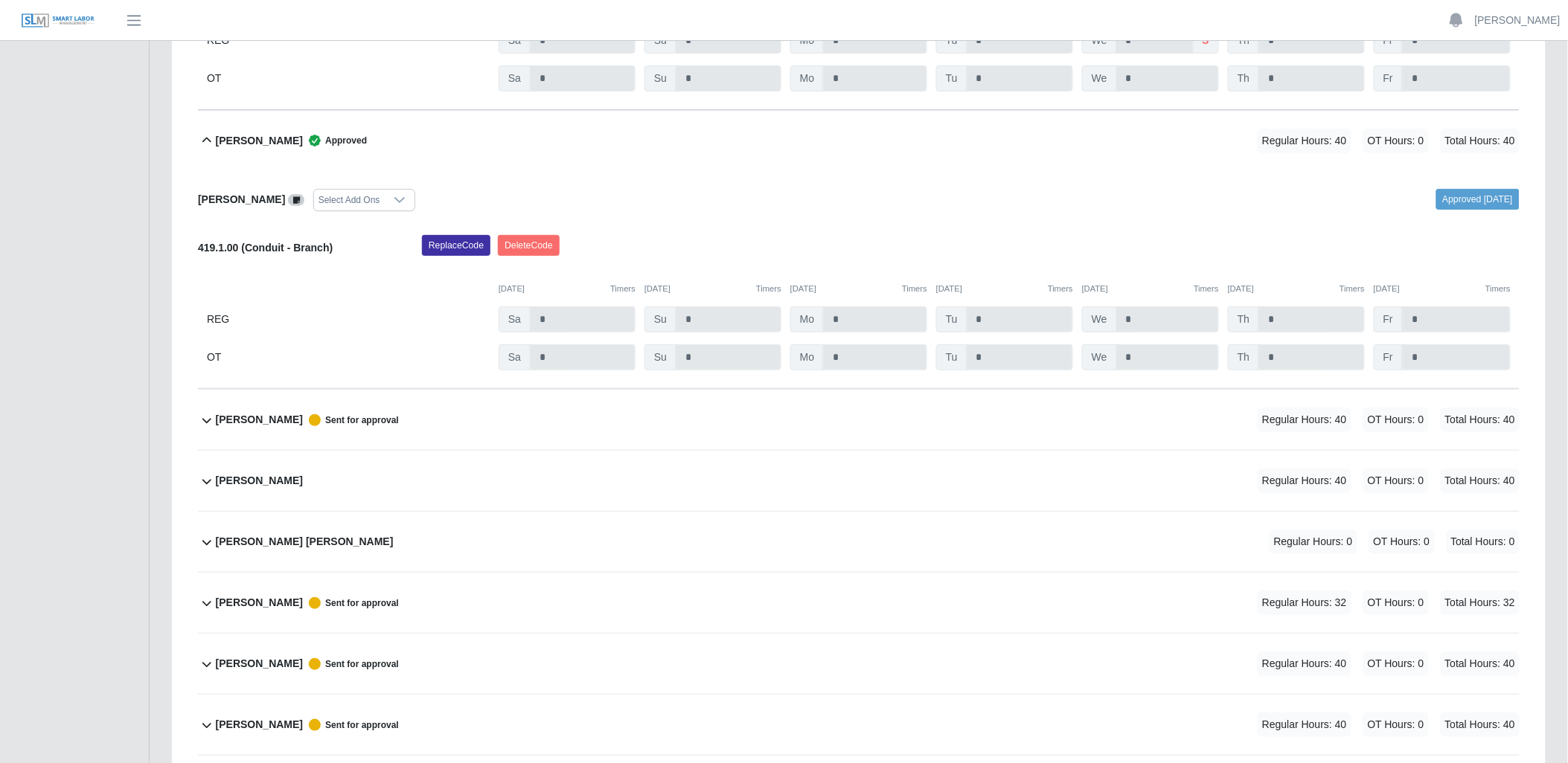
click at [203, 427] on icon at bounding box center [207, 420] width 18 height 18
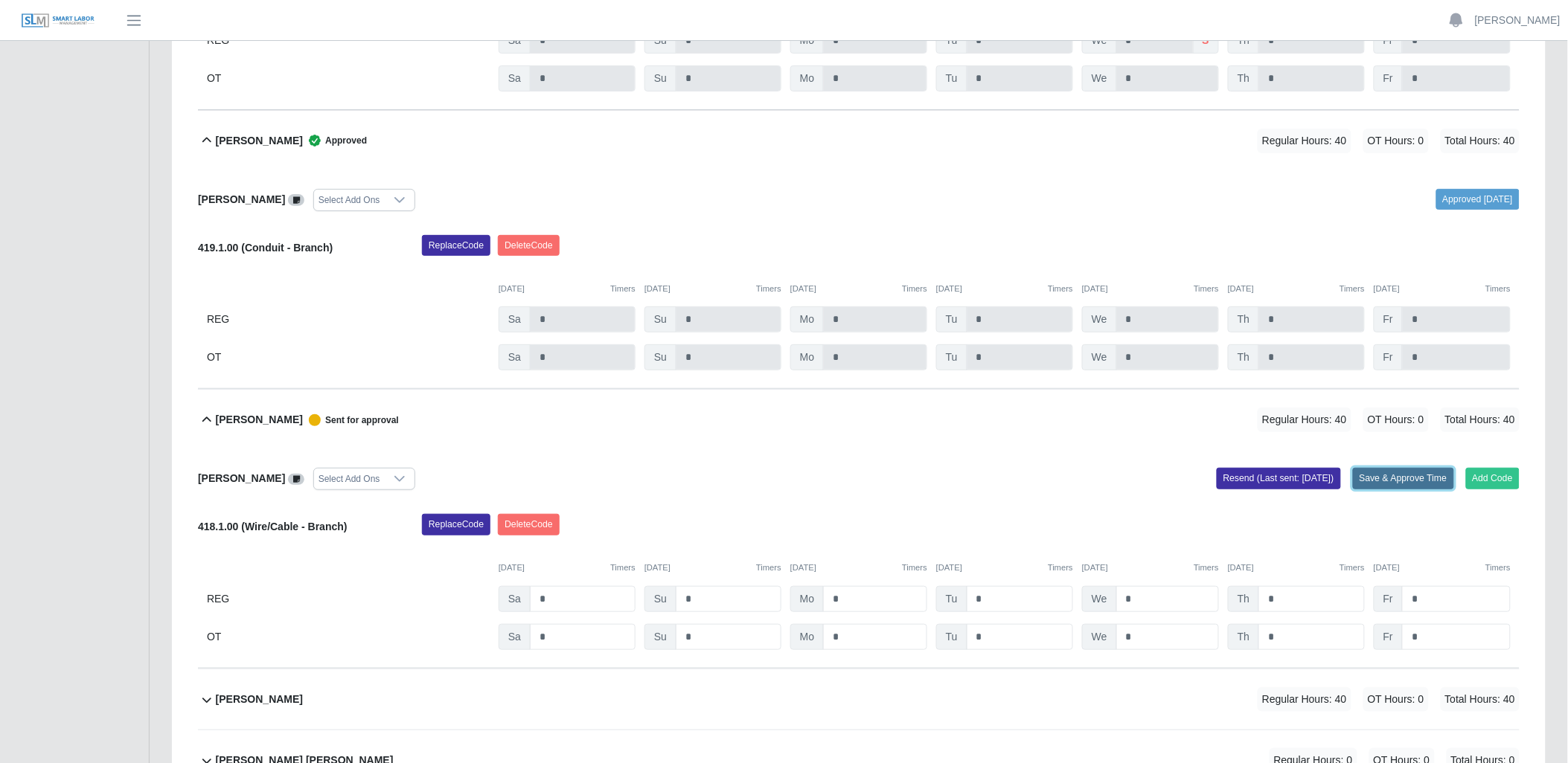
click at [1397, 481] on button "Save & Approve Time" at bounding box center [1403, 478] width 101 height 21
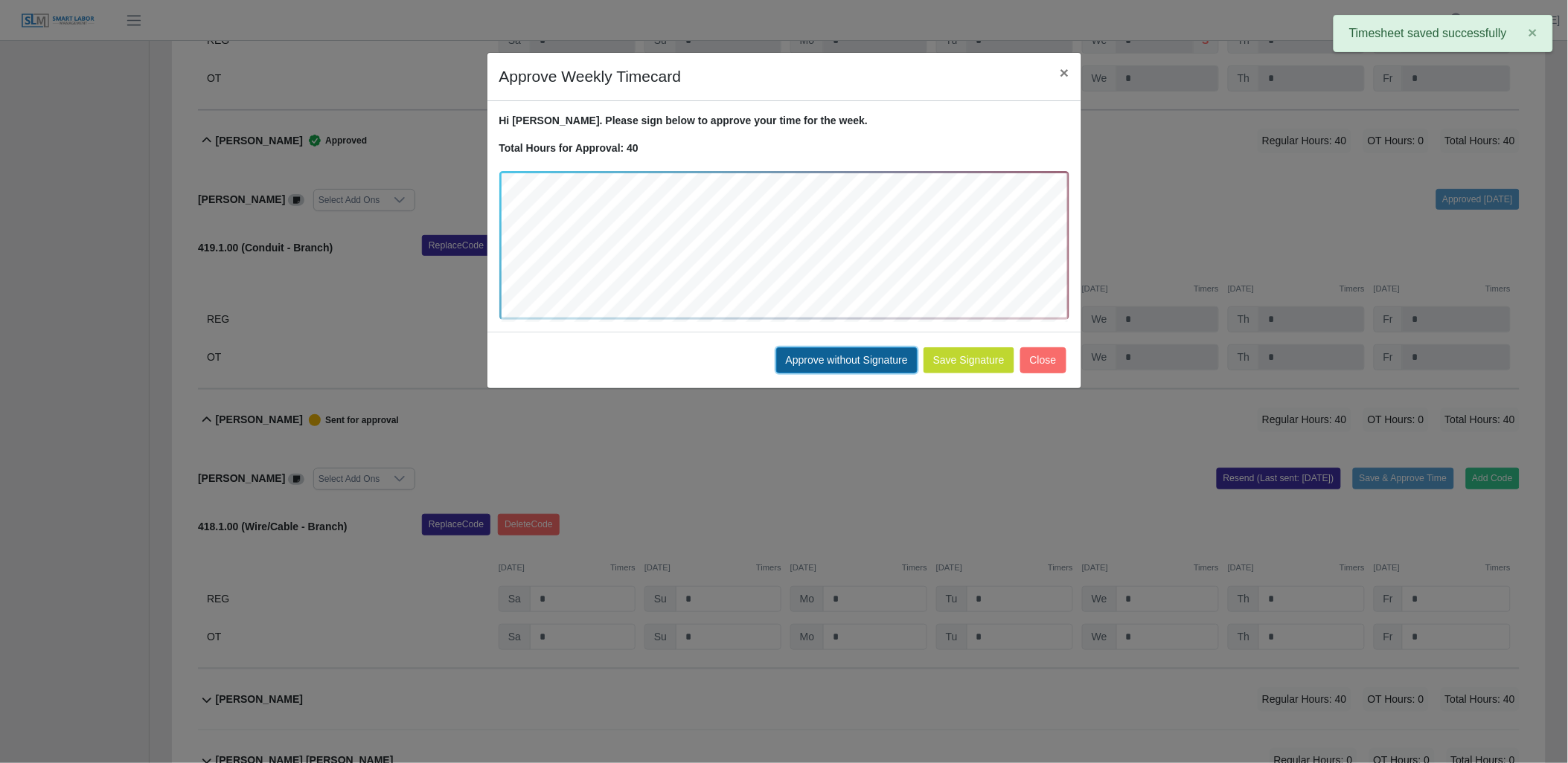
click at [866, 357] on button "Approve without Signature" at bounding box center [846, 360] width 141 height 26
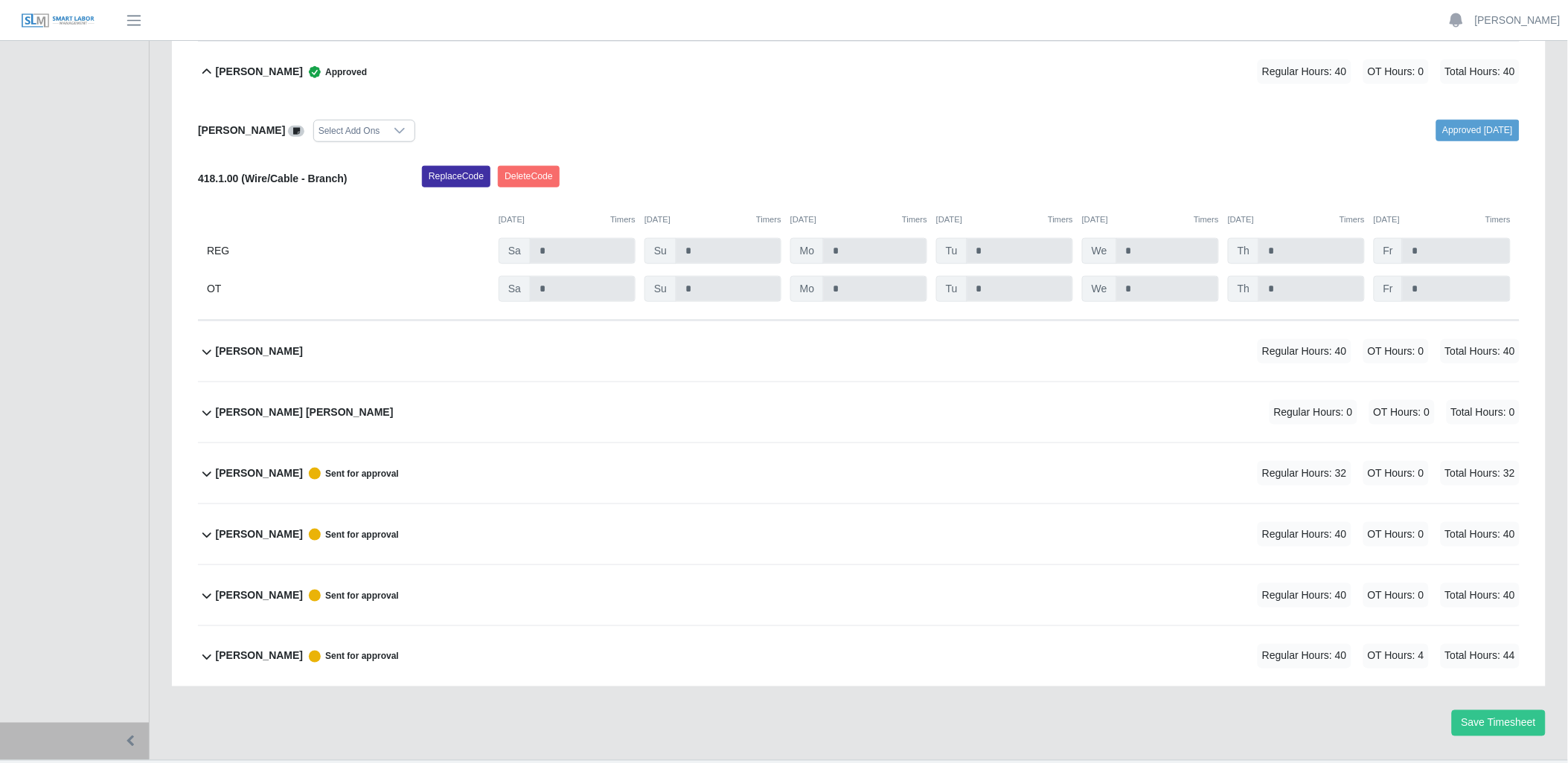
scroll to position [2453, 0]
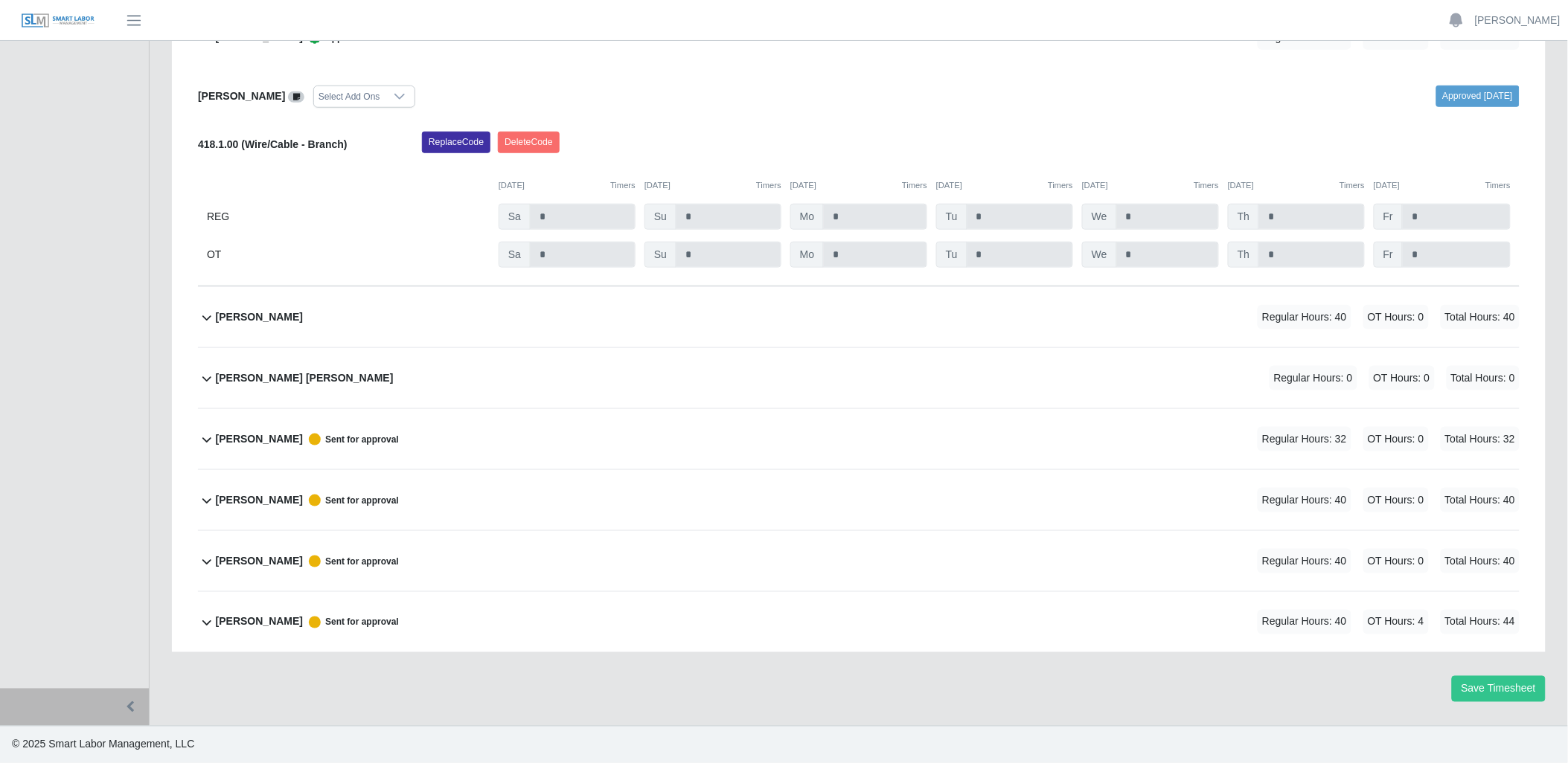
click at [207, 318] on icon at bounding box center [207, 318] width 9 height 5
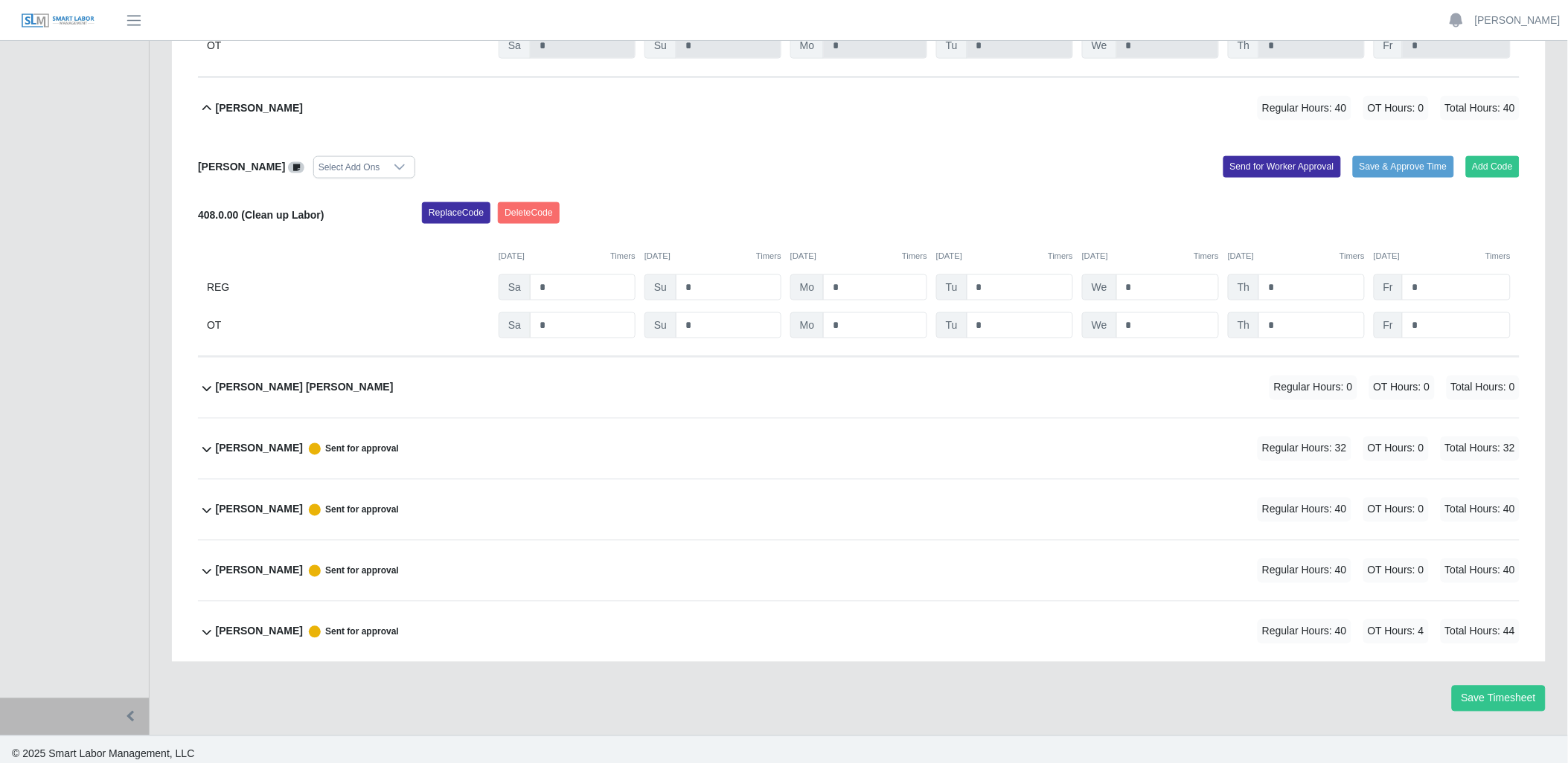
scroll to position [2671, 0]
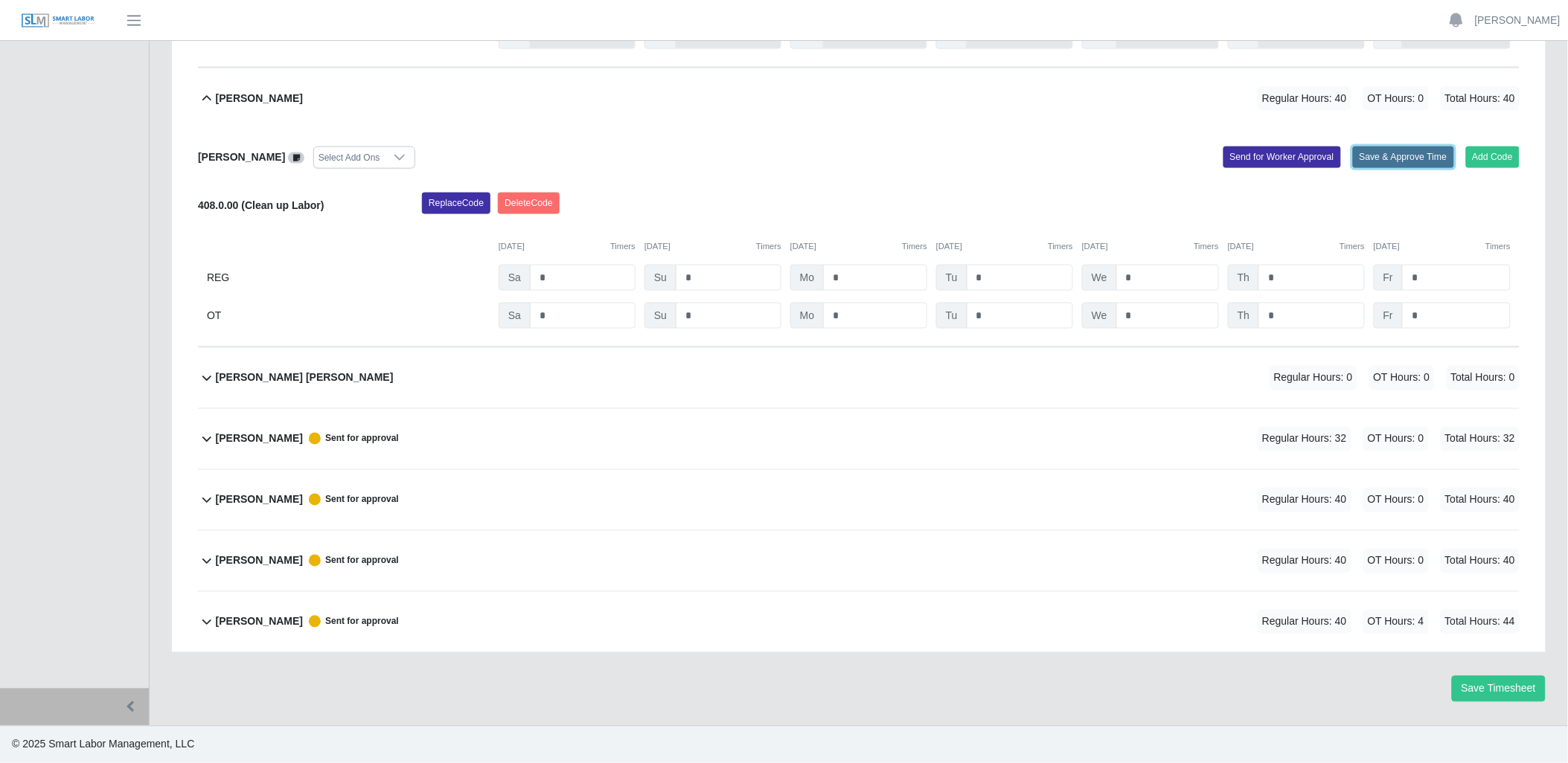
click at [1390, 154] on button "Save & Approve Time" at bounding box center [1403, 156] width 101 height 21
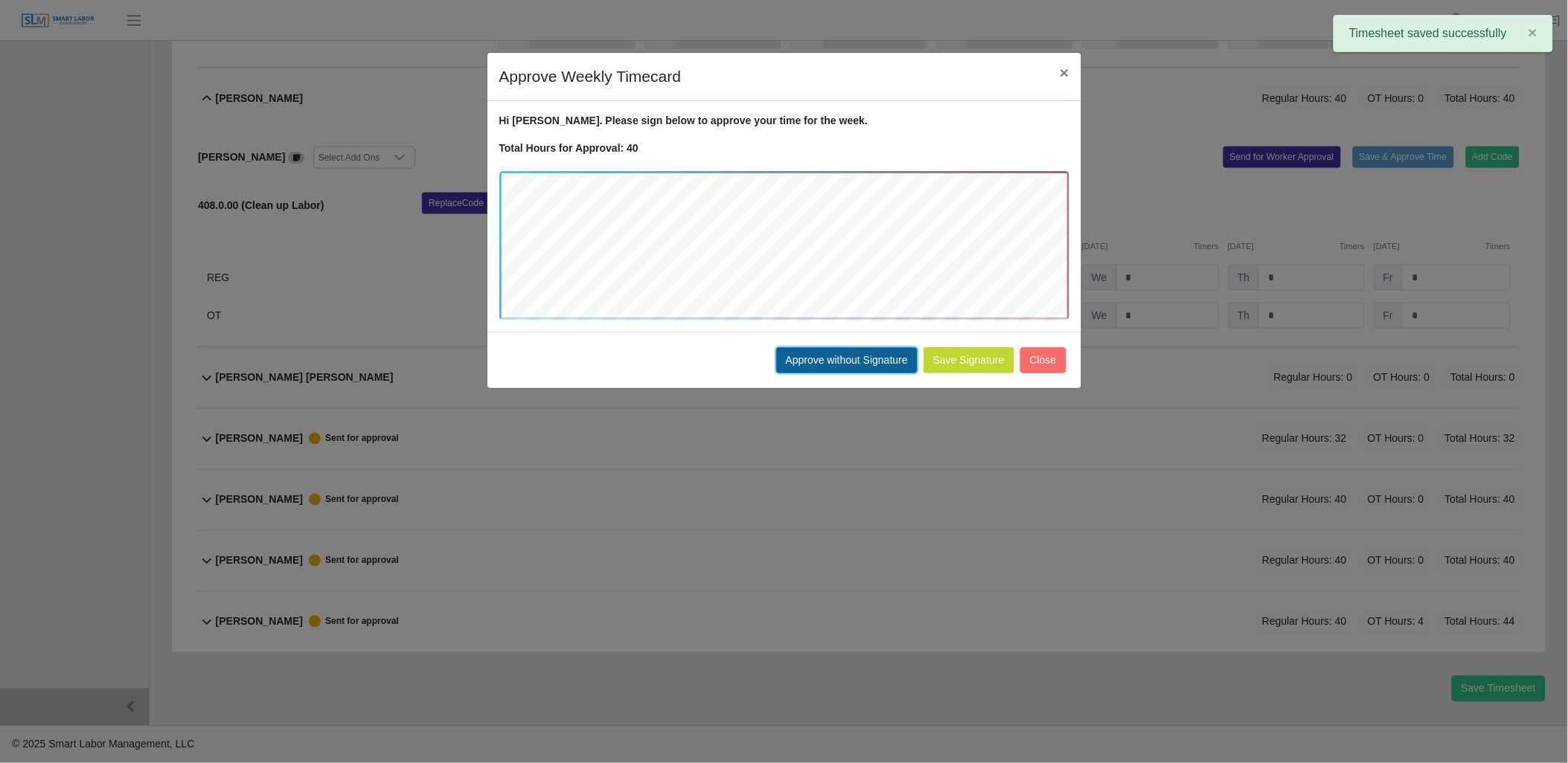
click at [891, 359] on button "Approve without Signature" at bounding box center [846, 360] width 141 height 26
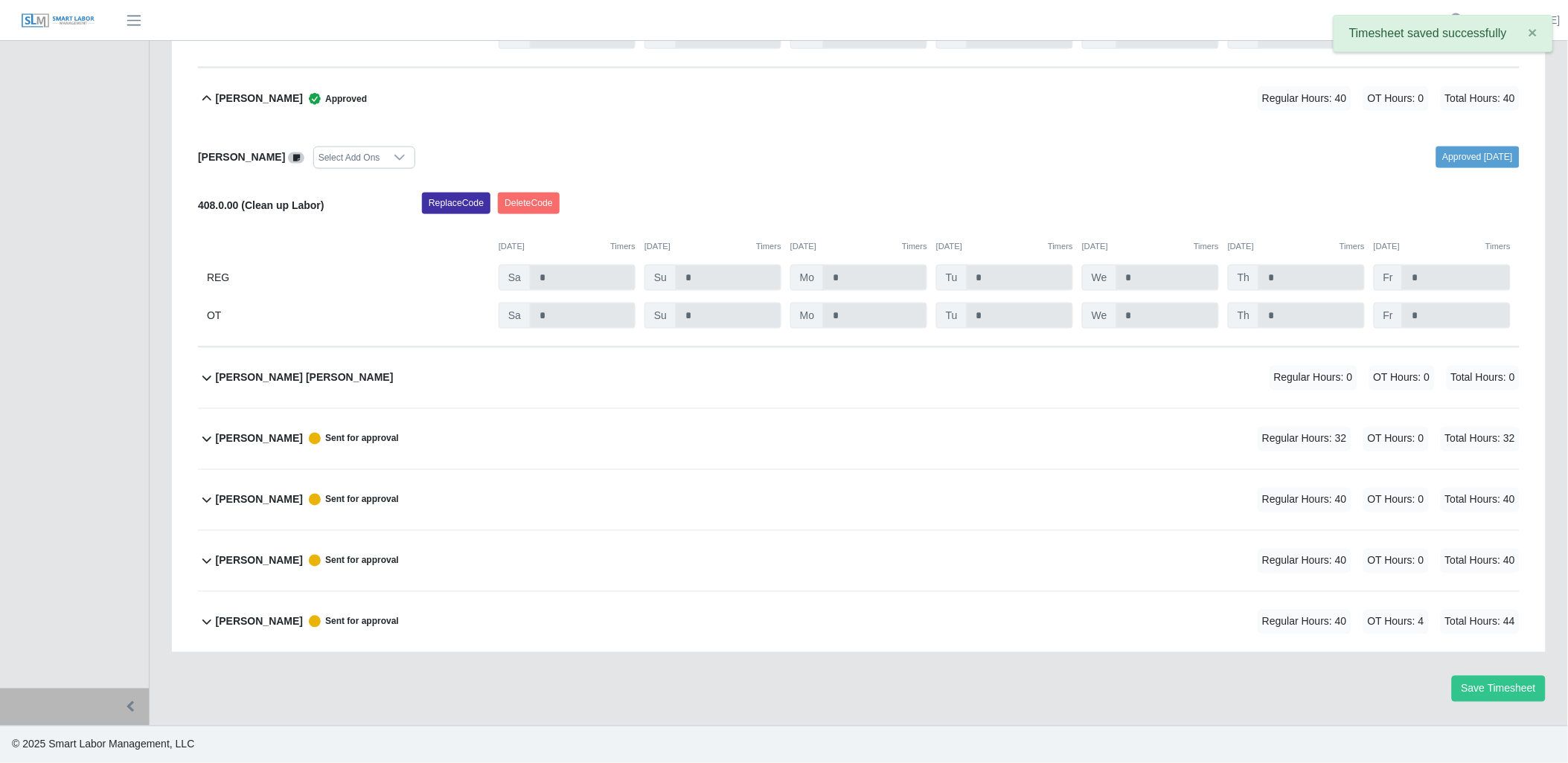
click at [205, 439] on icon at bounding box center [207, 439] width 18 height 18
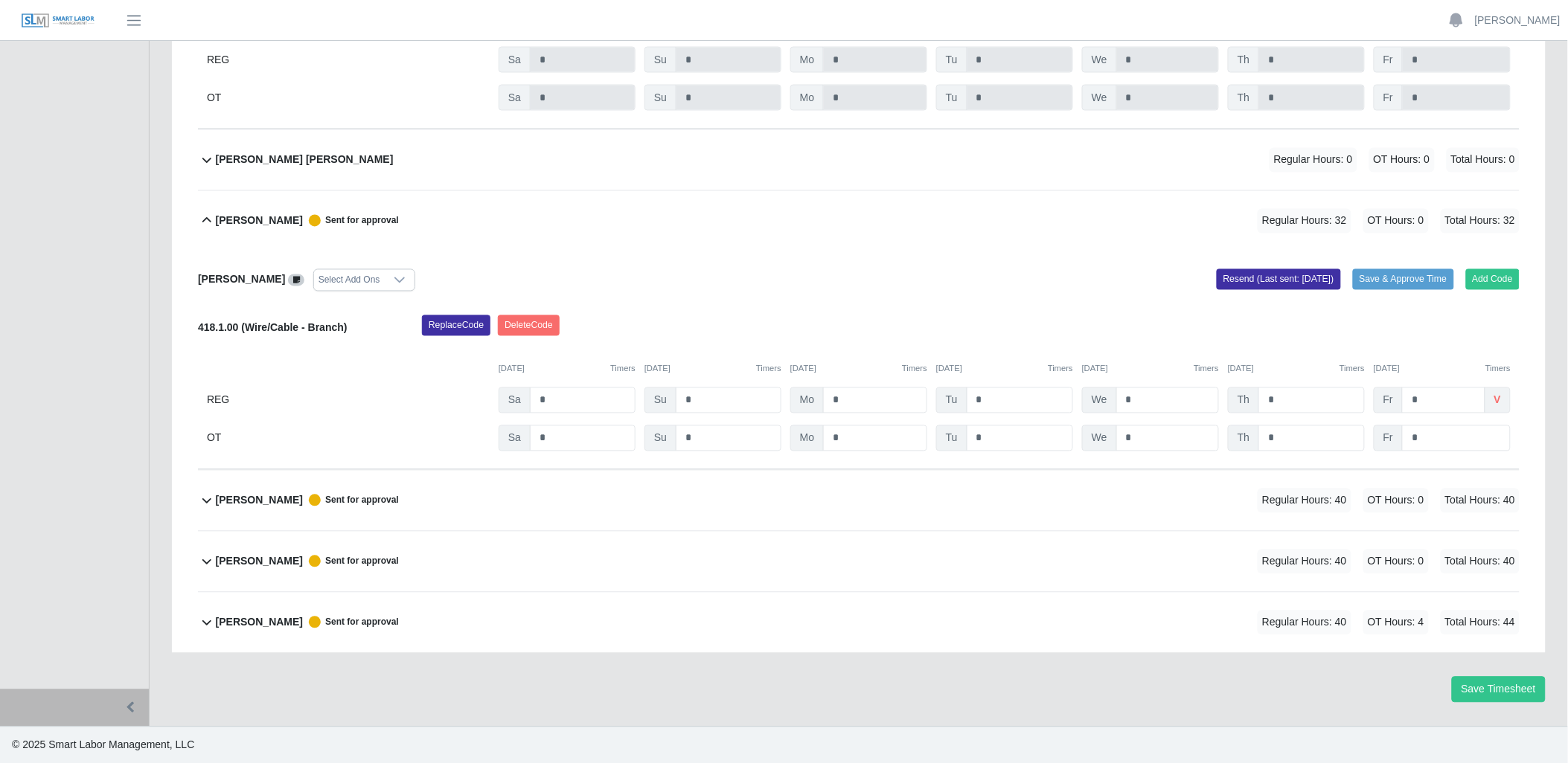
scroll to position [2890, 0]
click at [1373, 270] on button "Save & Approve Time" at bounding box center [1403, 278] width 101 height 21
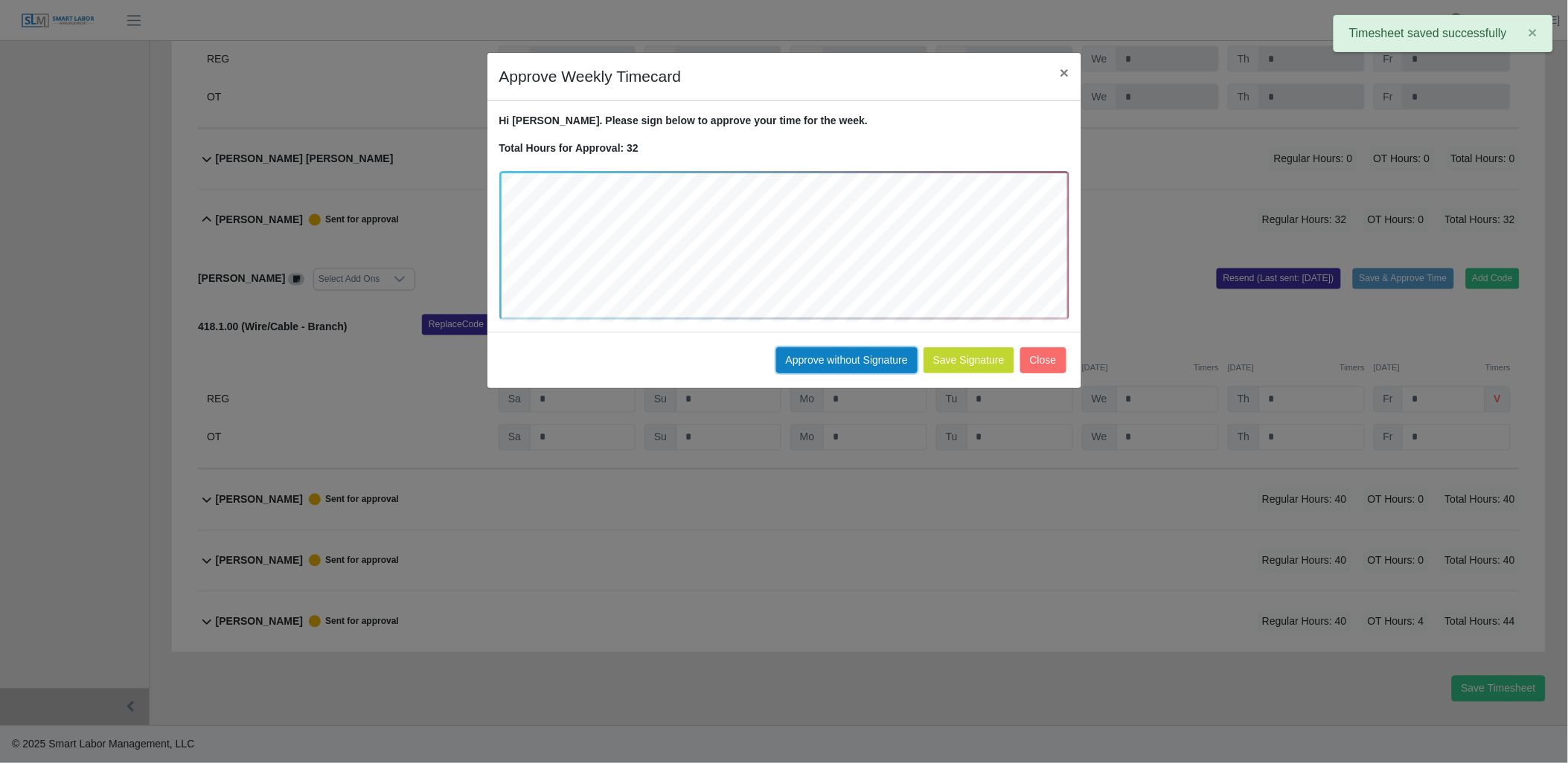
drag, startPoint x: 876, startPoint y: 353, endPoint x: 869, endPoint y: 357, distance: 8.1
click at [874, 355] on button "Approve without Signature" at bounding box center [846, 360] width 141 height 26
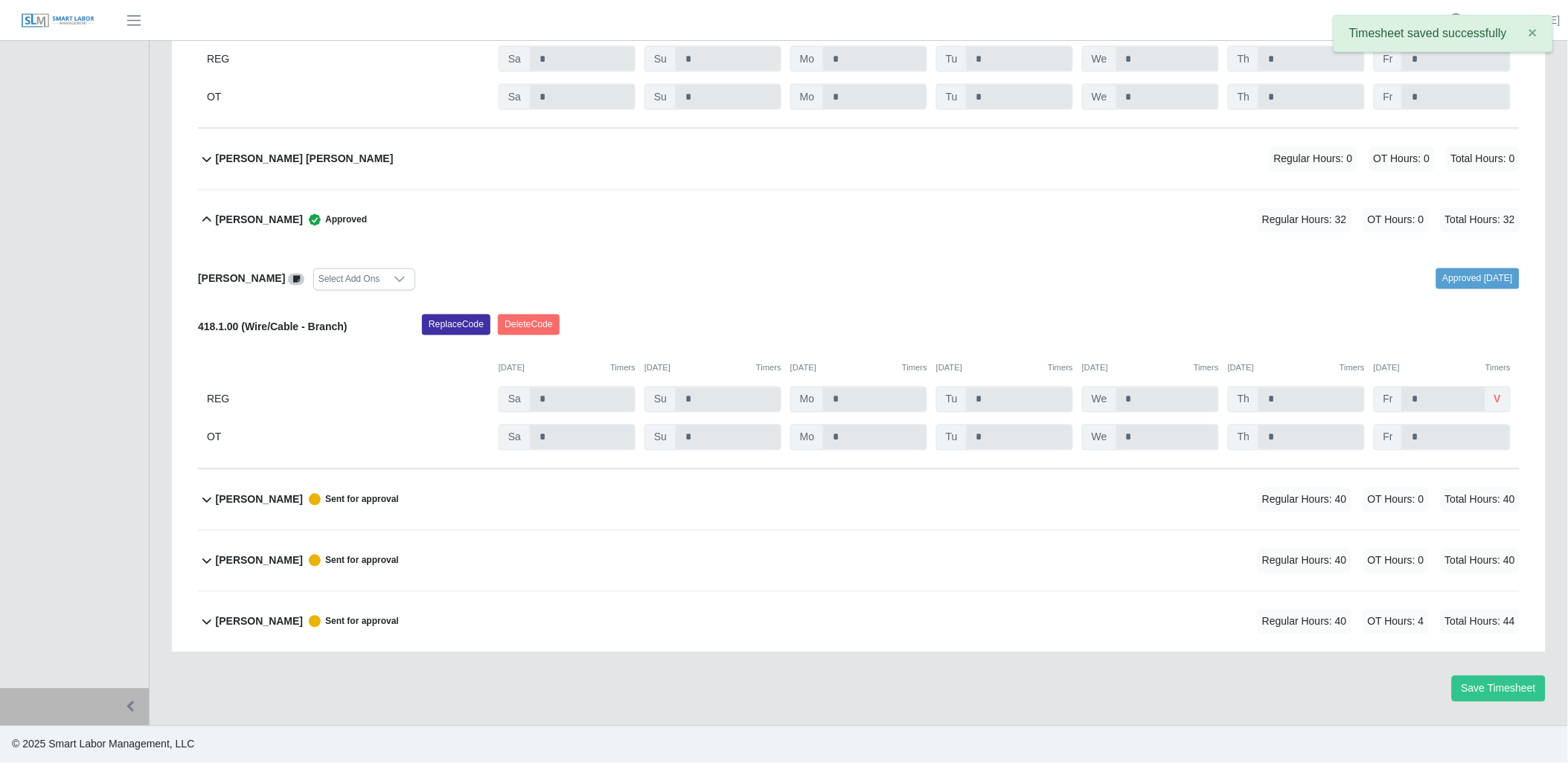
click at [206, 502] on icon at bounding box center [207, 500] width 18 height 18
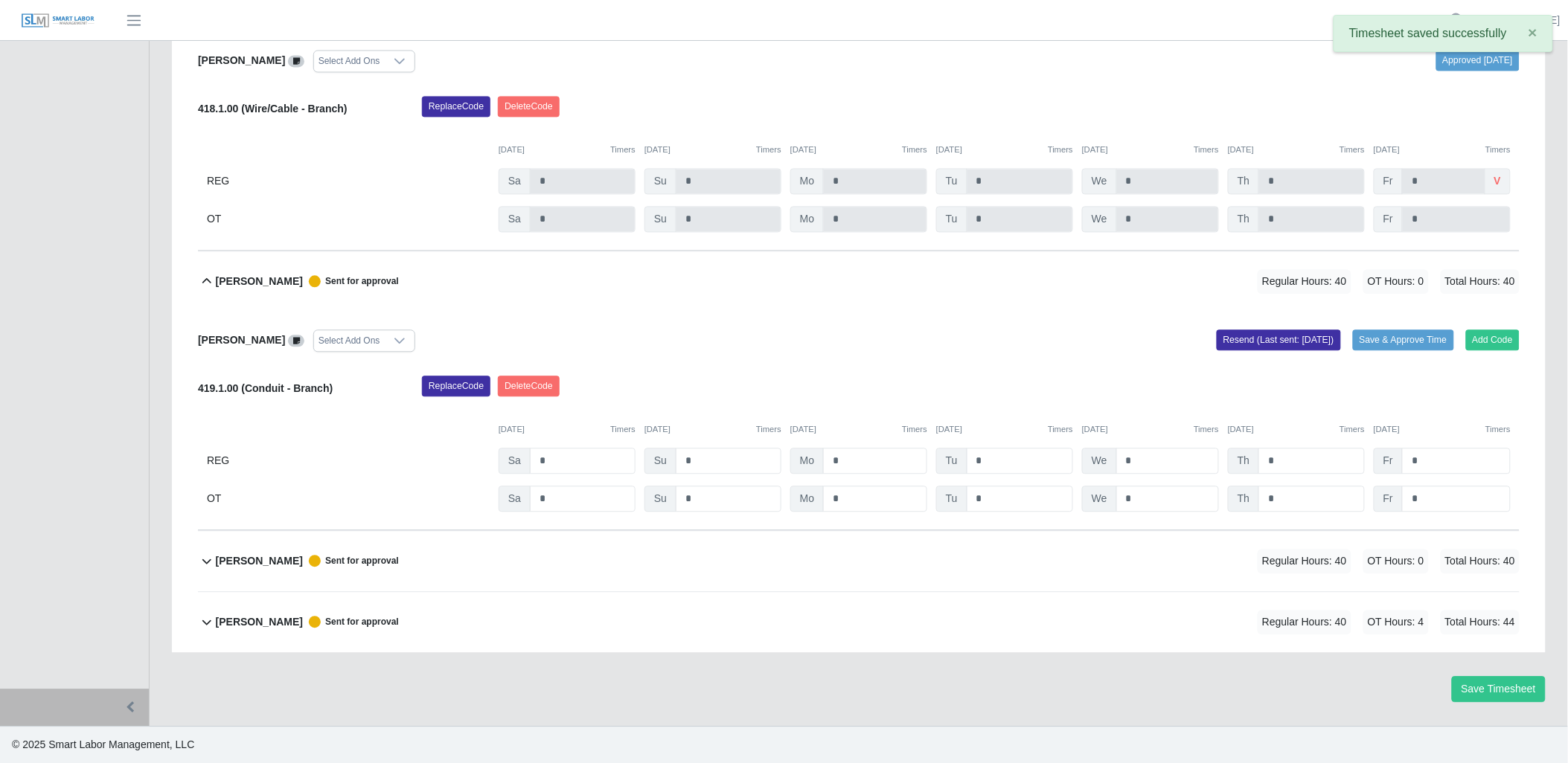
scroll to position [3110, 0]
click at [1400, 341] on button "Save & Approve Time" at bounding box center [1403, 340] width 101 height 21
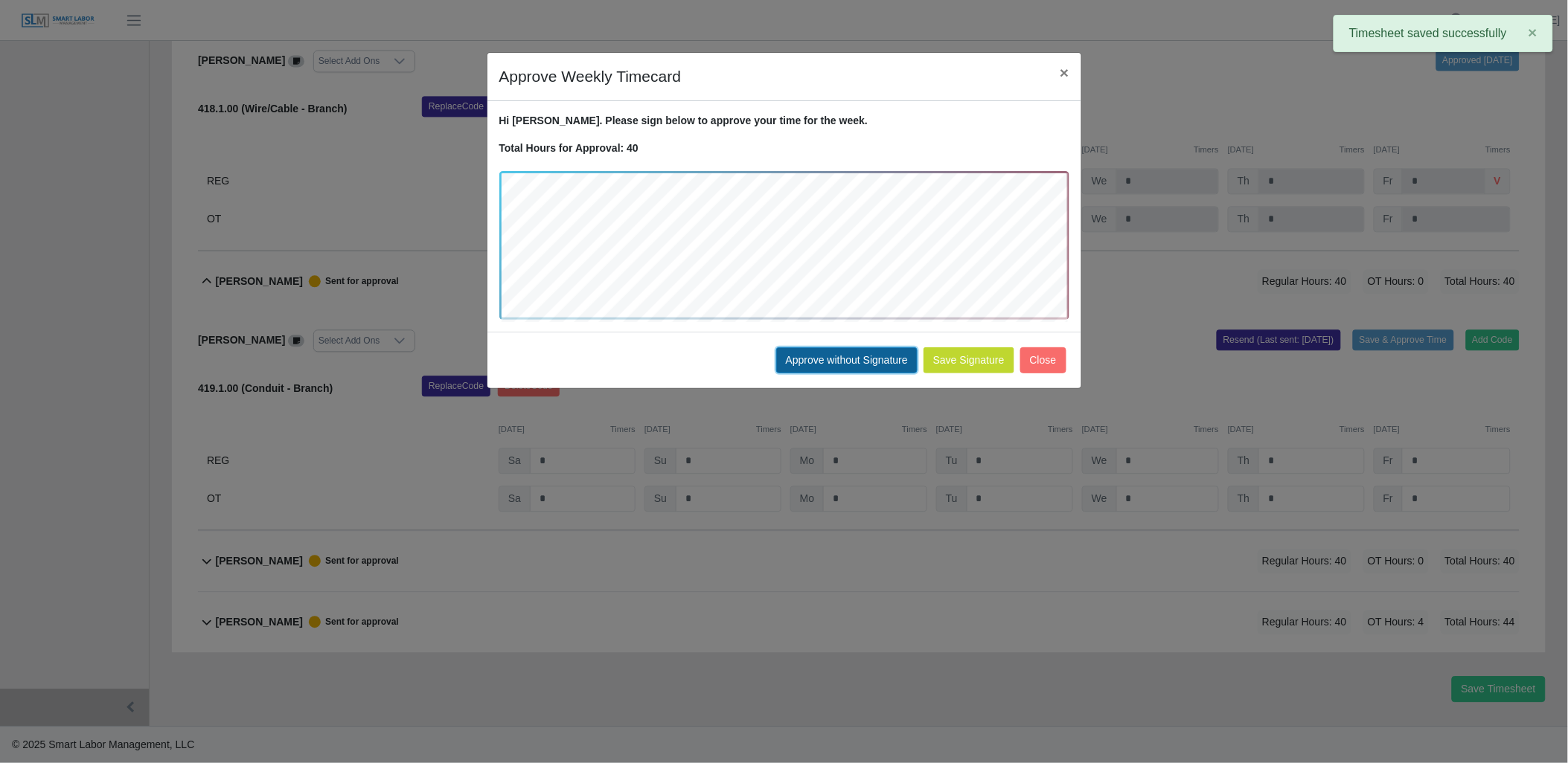
click at [860, 357] on button "Approve without Signature" at bounding box center [846, 360] width 141 height 26
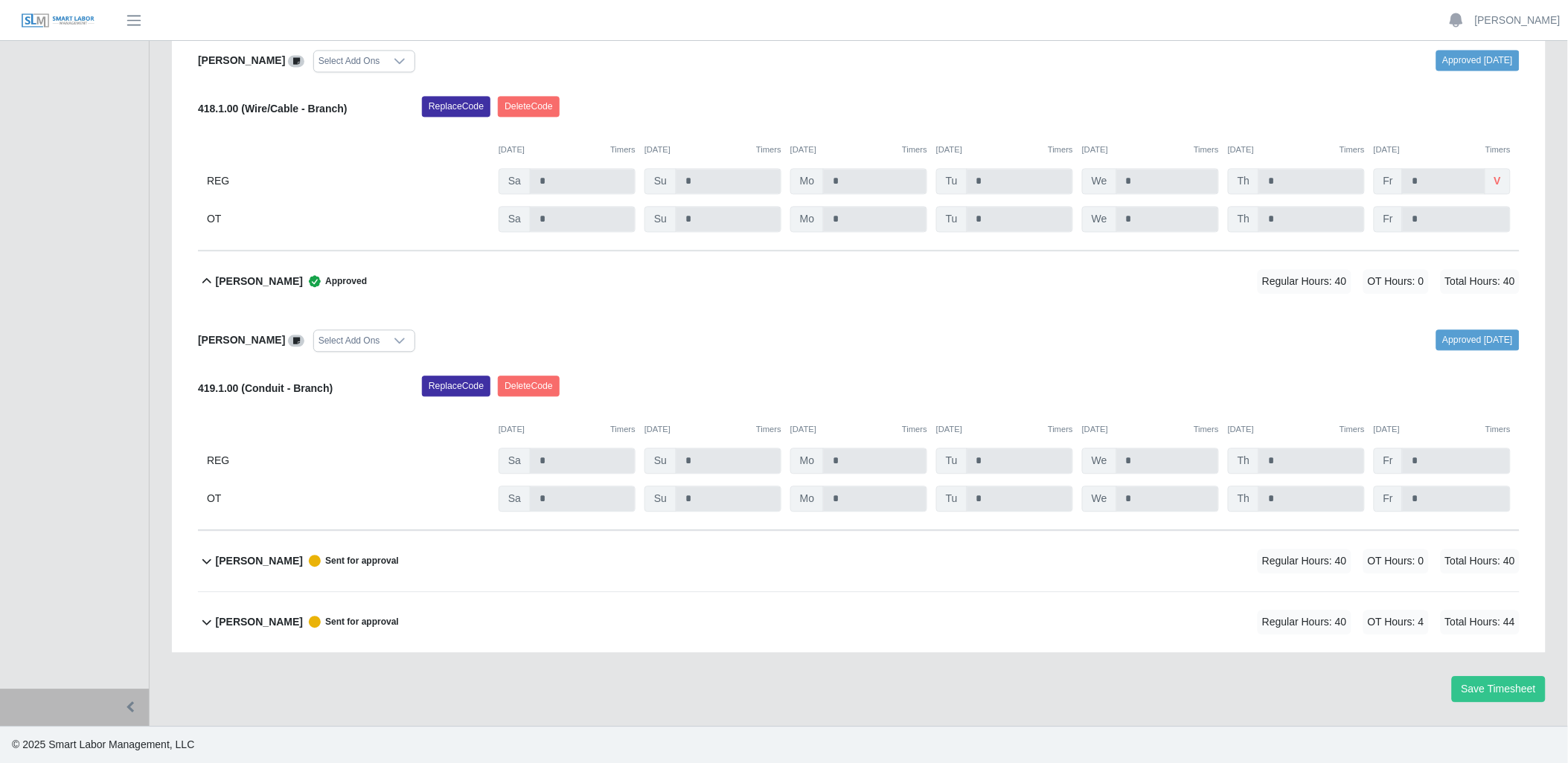
click at [202, 561] on icon at bounding box center [207, 561] width 18 height 18
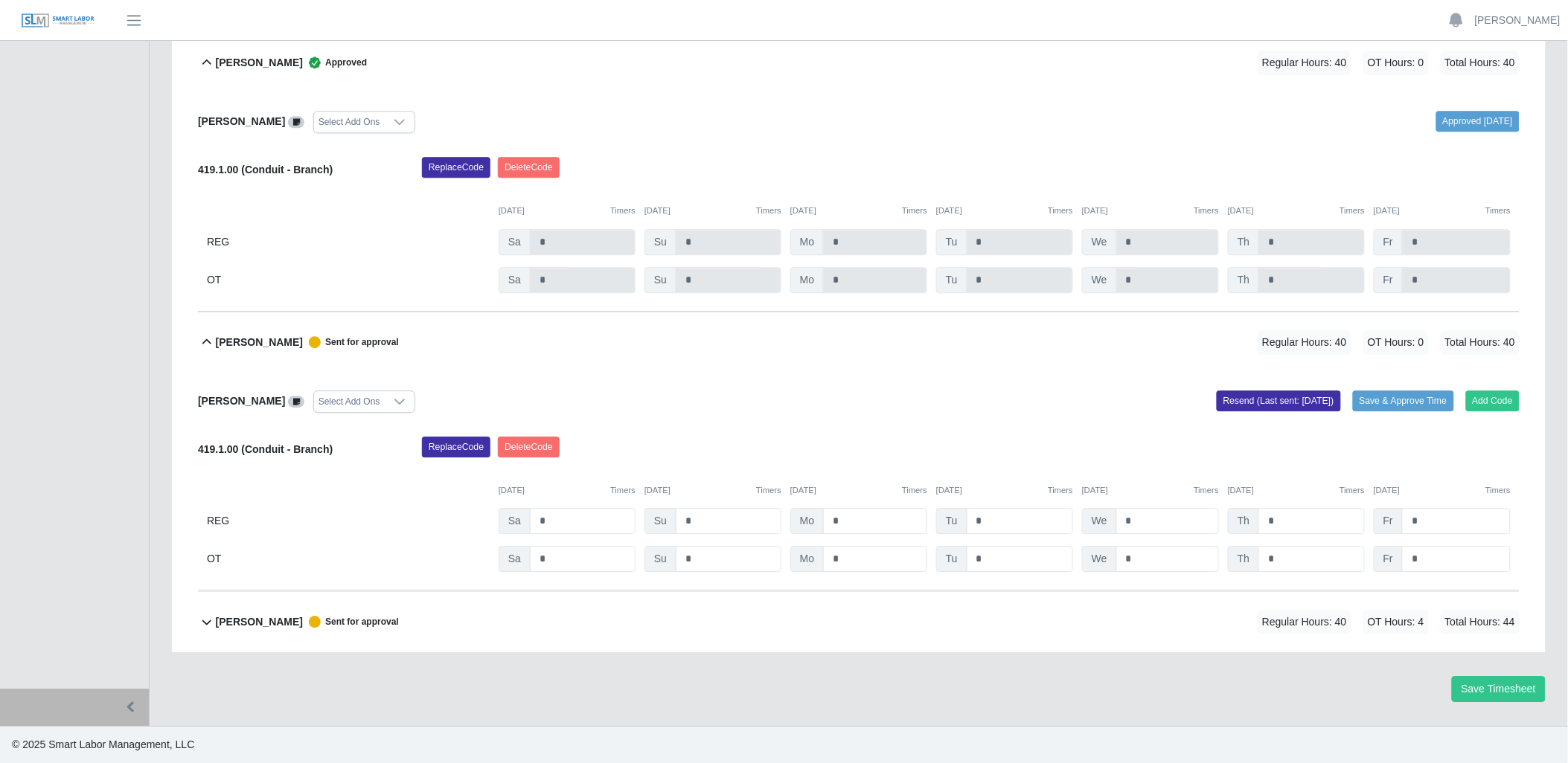
scroll to position [3329, 0]
click at [1422, 399] on button "Save & Approve Time" at bounding box center [1403, 401] width 101 height 21
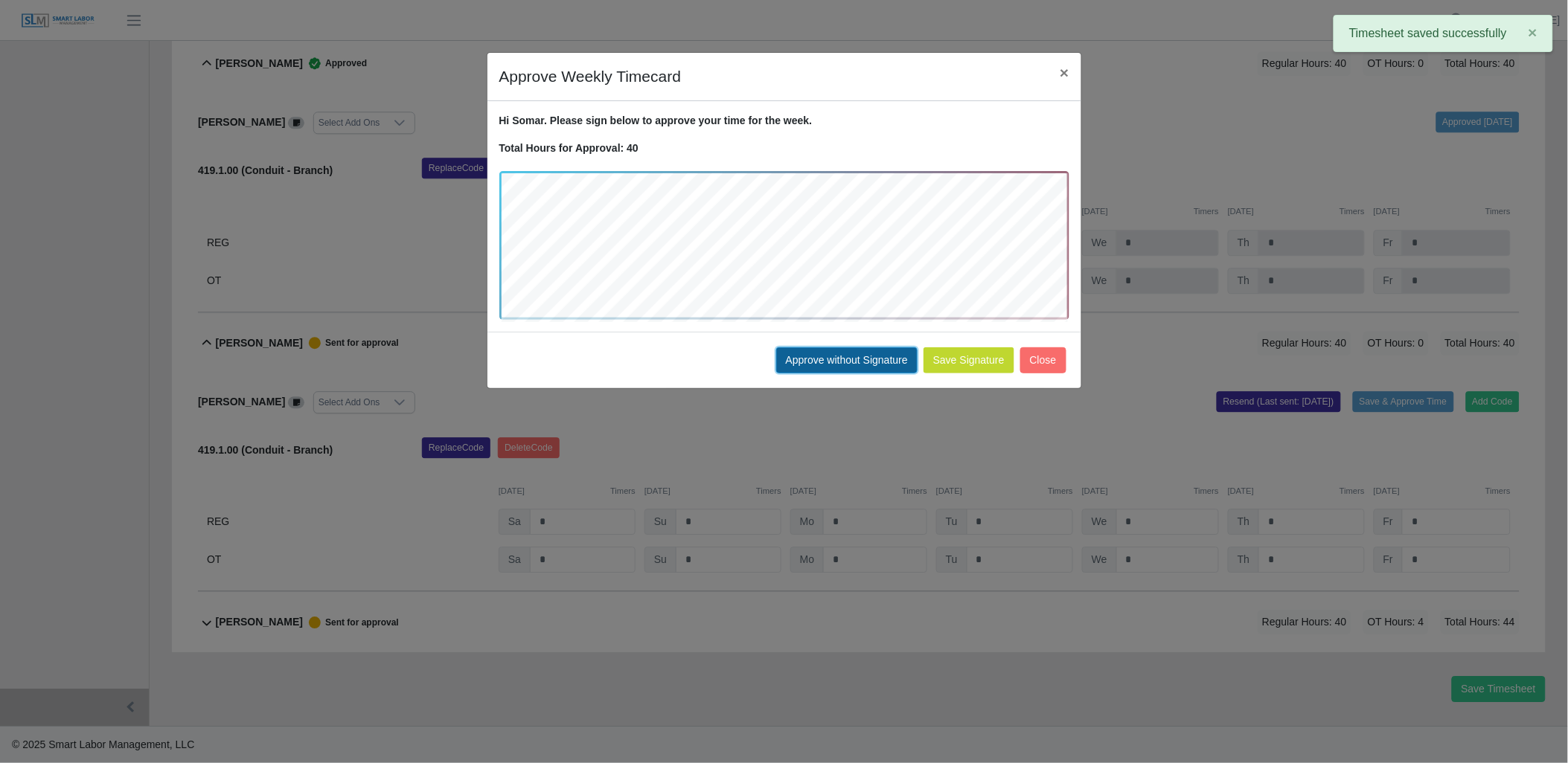
click at [860, 359] on button "Approve without Signature" at bounding box center [846, 360] width 141 height 26
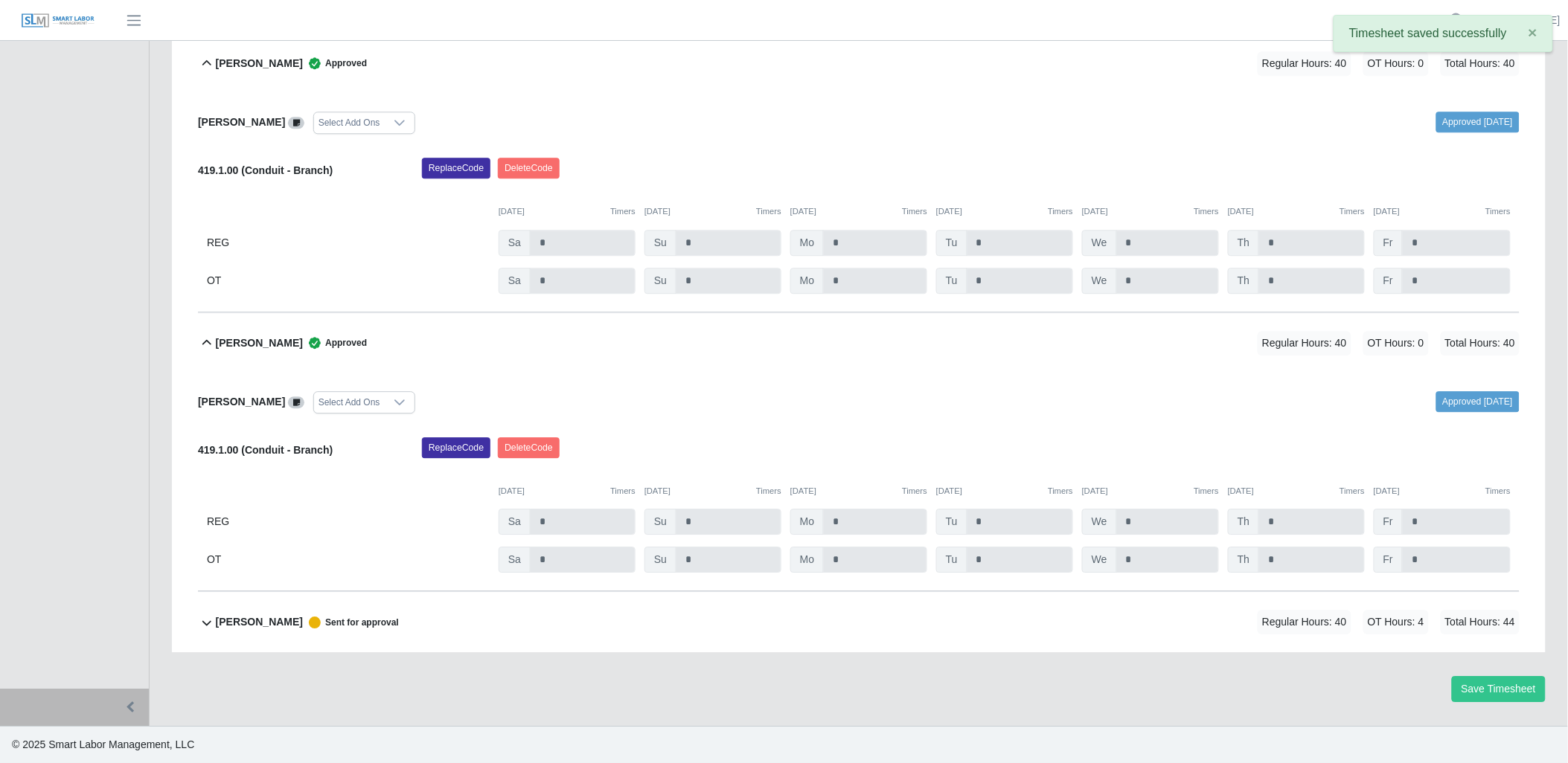
click at [203, 617] on icon at bounding box center [207, 623] width 18 height 18
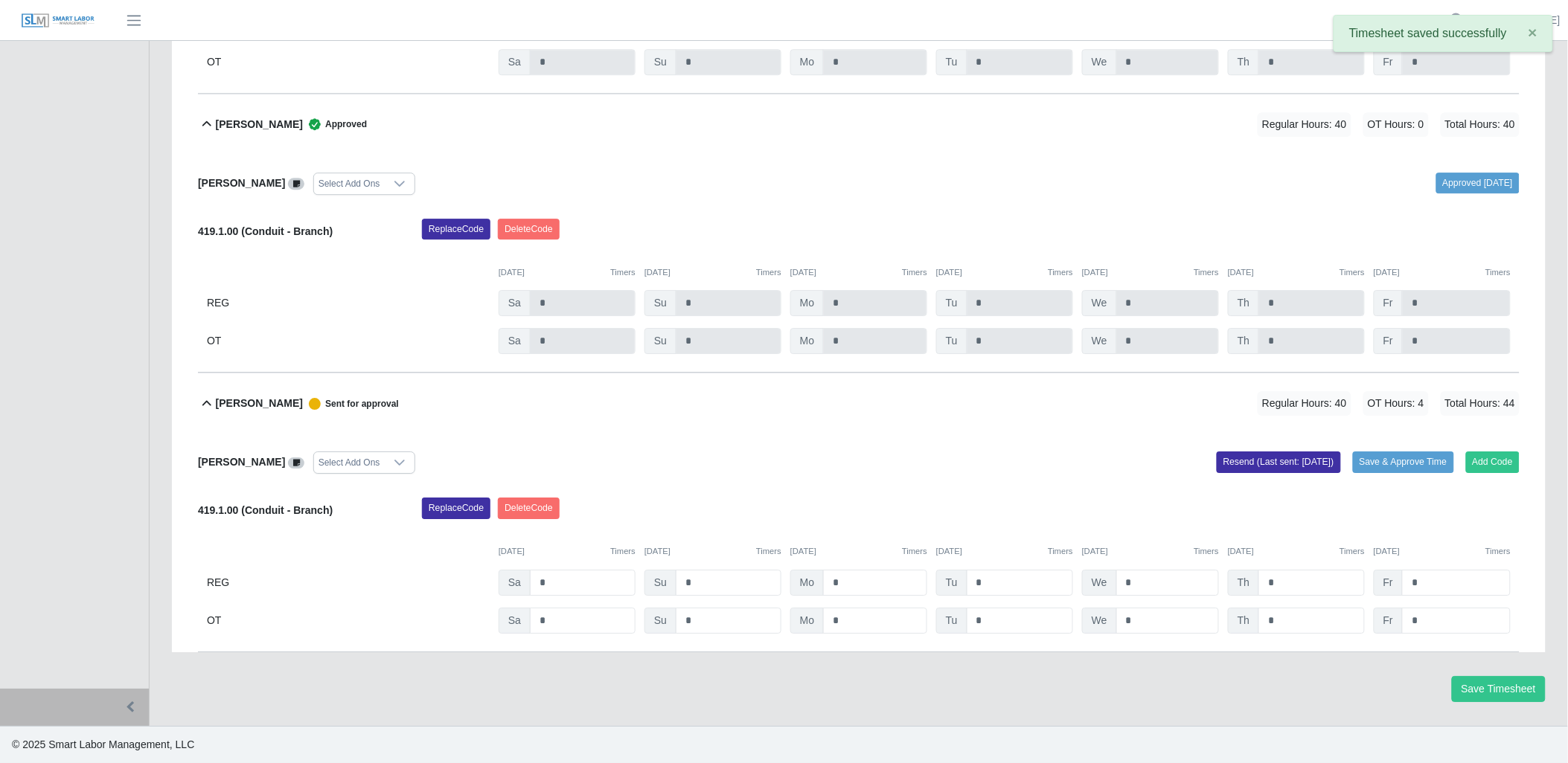
scroll to position [3547, 0]
click at [1431, 460] on button "Save & Approve Time" at bounding box center [1403, 462] width 101 height 21
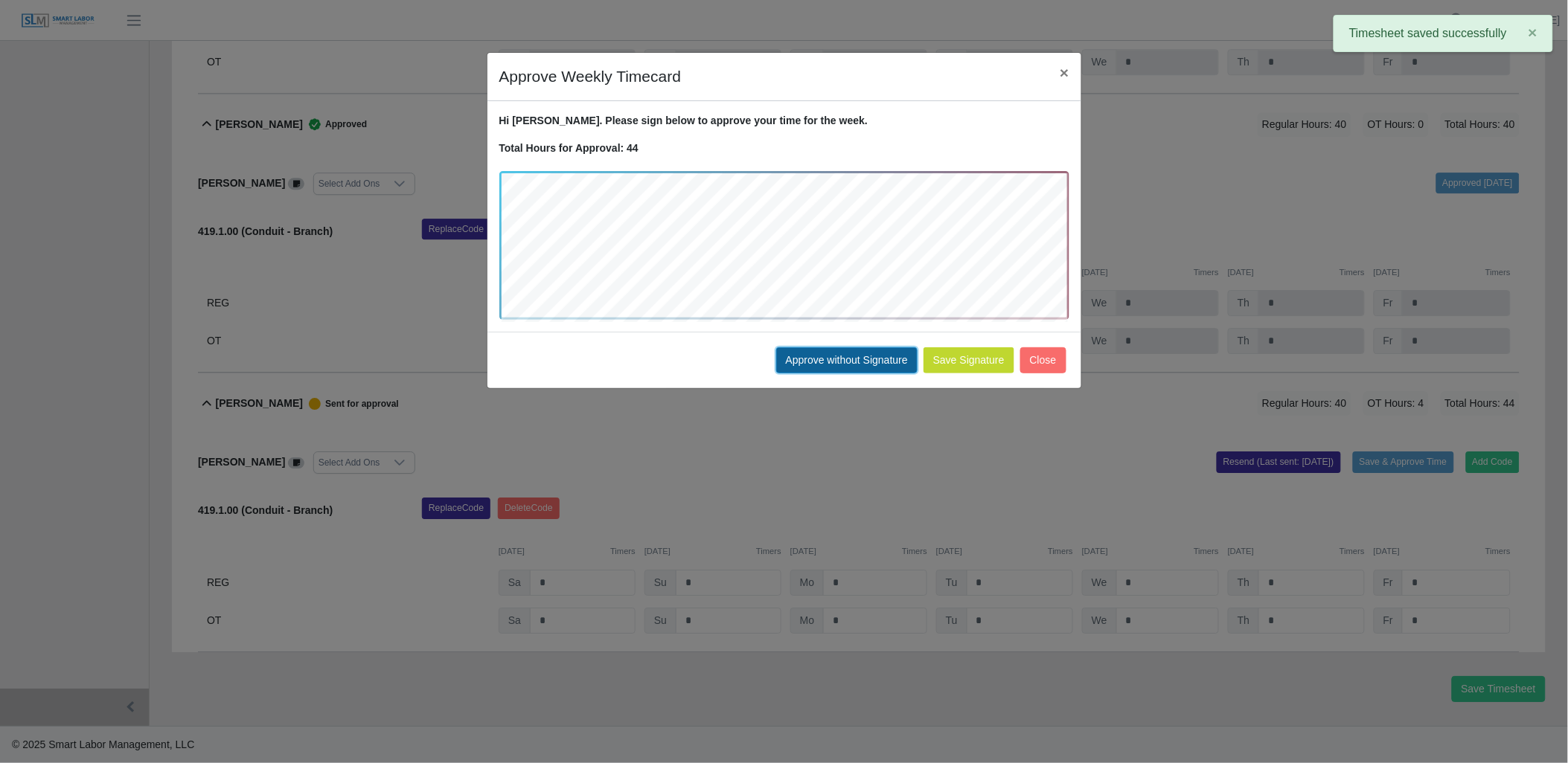
click at [839, 354] on button "Approve without Signature" at bounding box center [846, 360] width 141 height 26
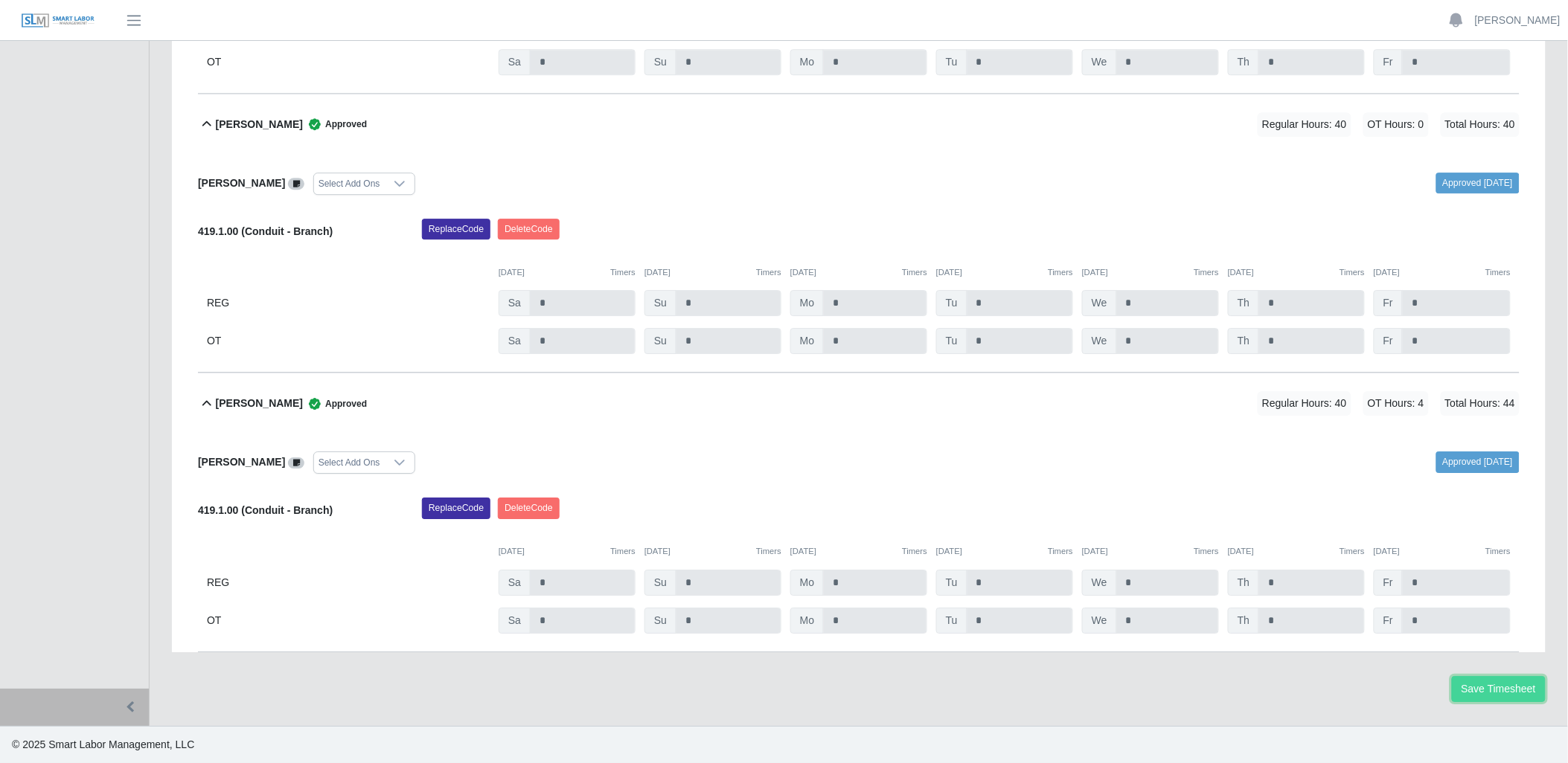
click at [1478, 691] on button "Save Timesheet" at bounding box center [1499, 689] width 94 height 26
click at [1498, 683] on button "Save Timesheet" at bounding box center [1499, 689] width 94 height 26
